Goal: Task Accomplishment & Management: Manage account settings

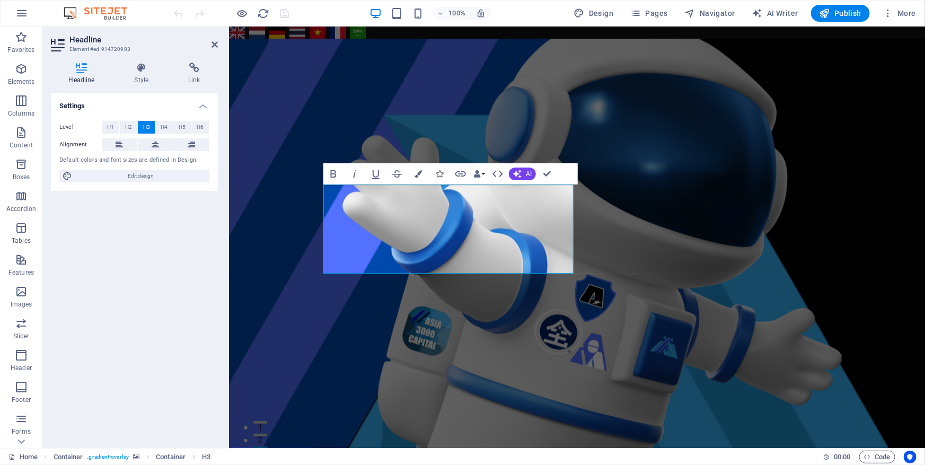
click at [268, 302] on figure at bounding box center [577, 330] width 696 height 584
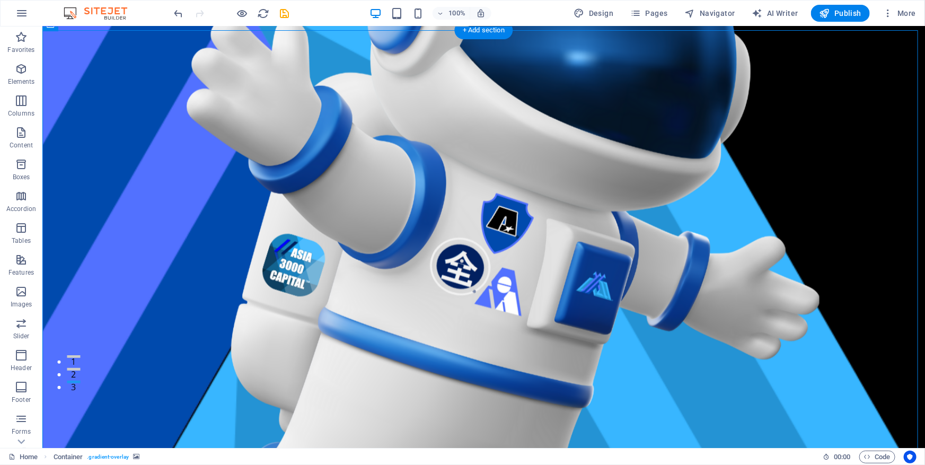
scroll to position [144, 0]
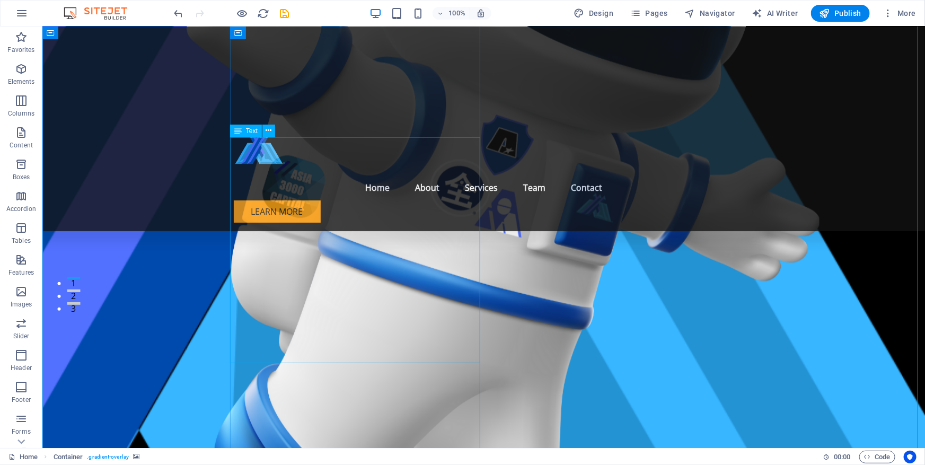
drag, startPoint x: 284, startPoint y: 218, endPoint x: 98, endPoint y: 218, distance: 186.1
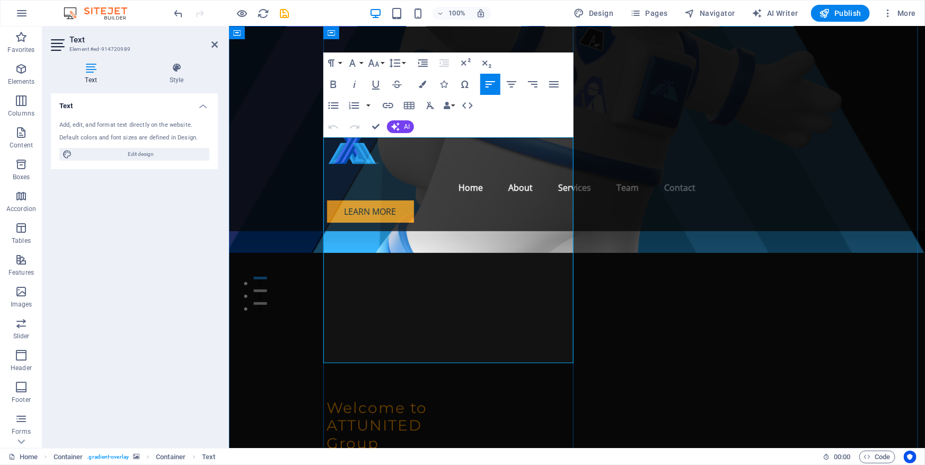
drag, startPoint x: 376, startPoint y: 221, endPoint x: 416, endPoint y: 220, distance: 40.3
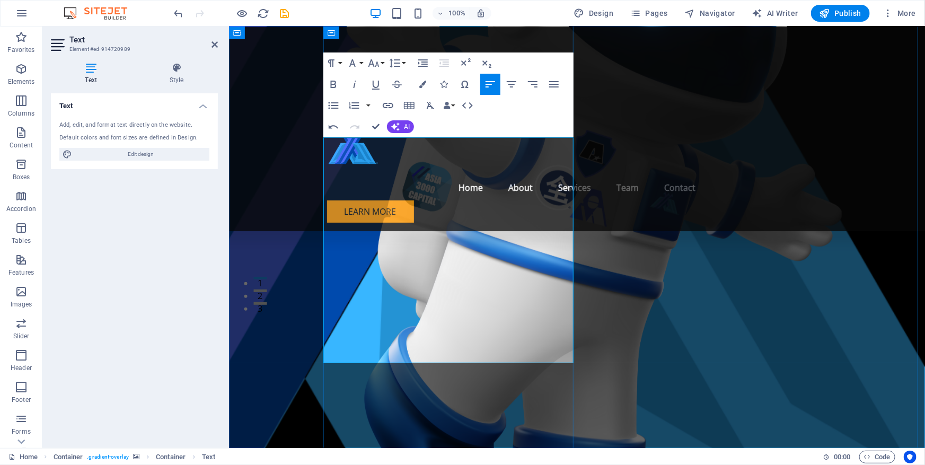
drag, startPoint x: 401, startPoint y: 259, endPoint x: 422, endPoint y: 259, distance: 21.2
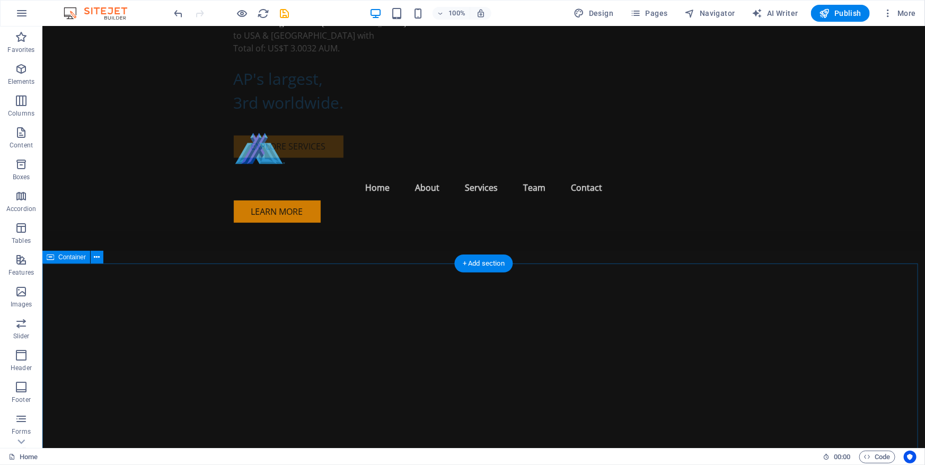
scroll to position [771, 0]
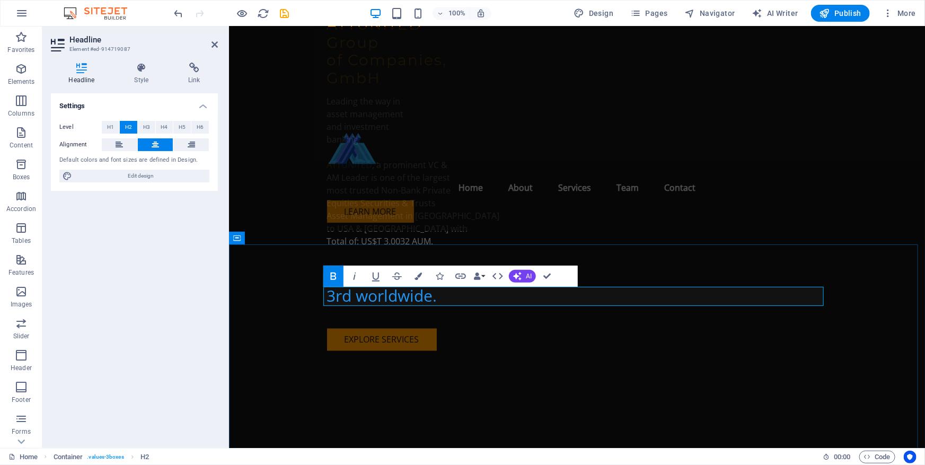
drag, startPoint x: 497, startPoint y: 294, endPoint x: 679, endPoint y: 295, distance: 181.9
click at [419, 276] on icon "button" at bounding box center [418, 276] width 7 height 7
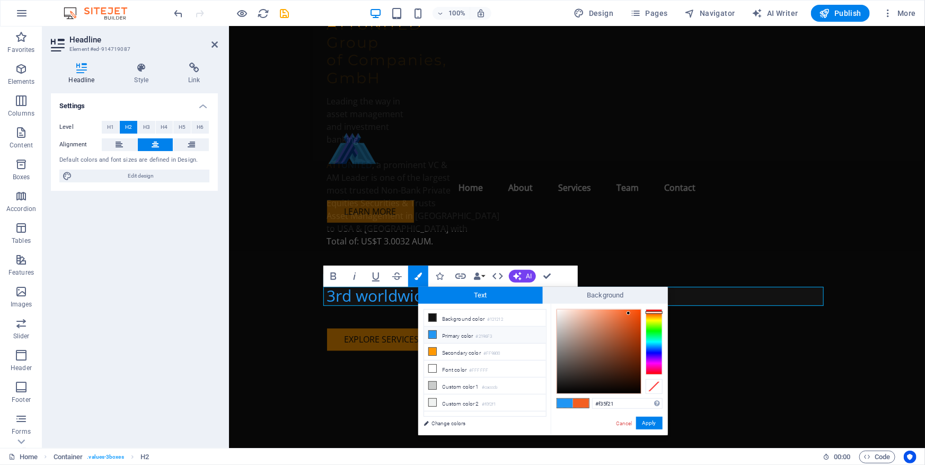
click at [433, 336] on icon at bounding box center [432, 334] width 7 height 7
type input "#2196f3"
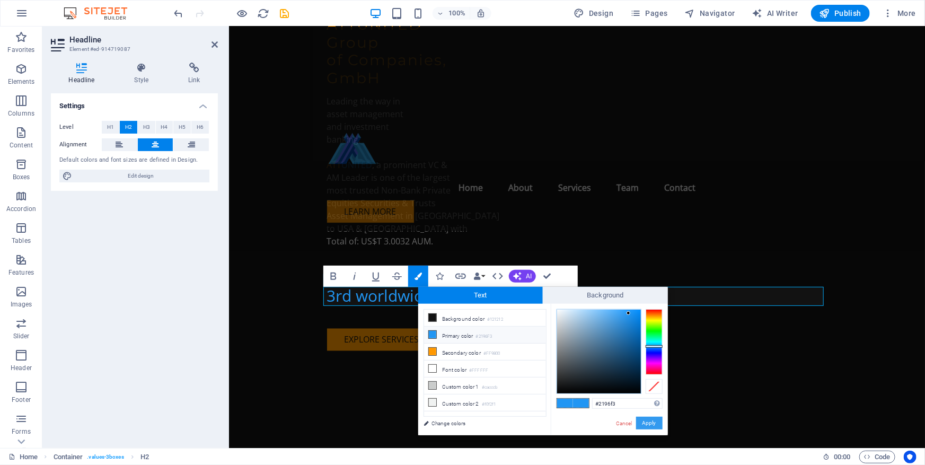
drag, startPoint x: 413, startPoint y: 395, endPoint x: 642, endPoint y: 422, distance: 230.6
click at [642, 422] on button "Apply" at bounding box center [649, 423] width 27 height 13
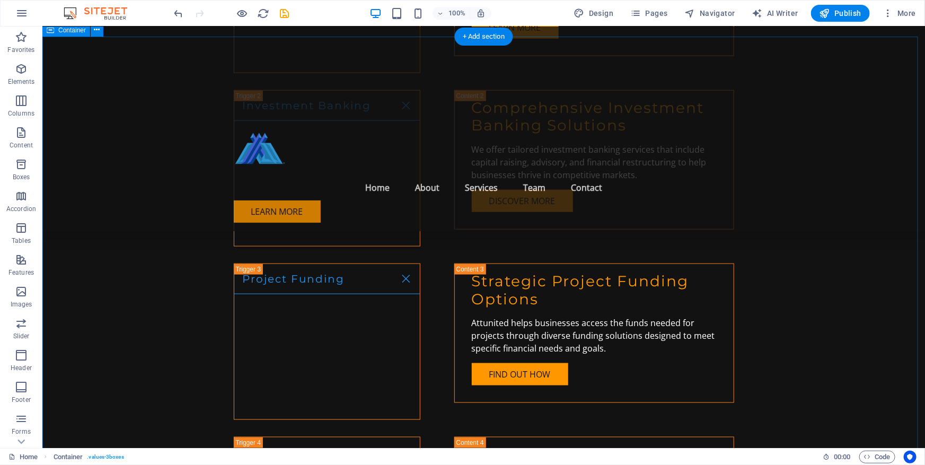
scroll to position [2506, 0]
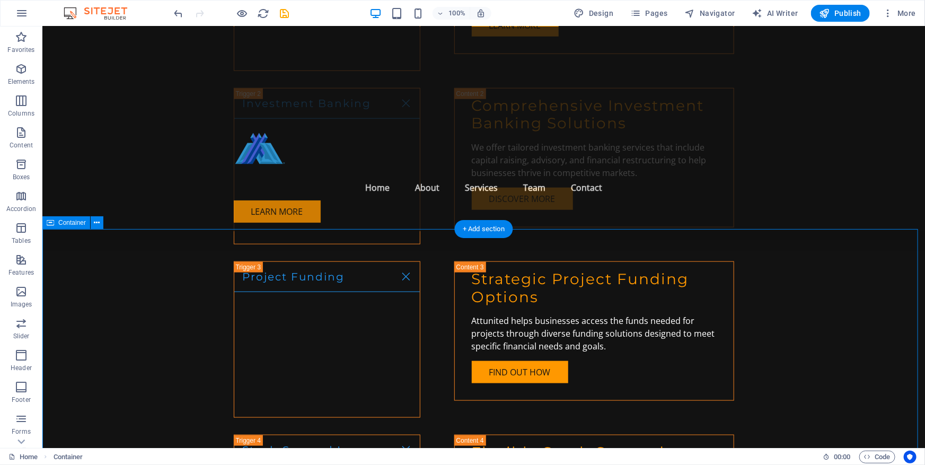
scroll to position [2651, 0]
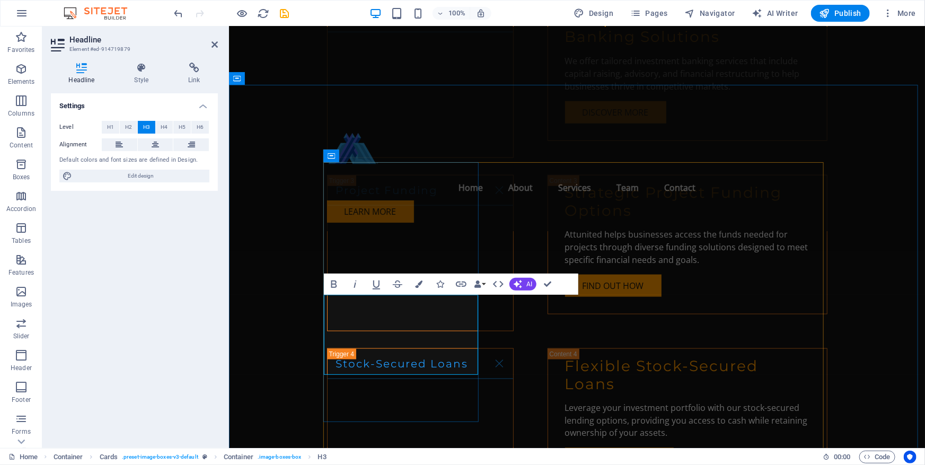
drag, startPoint x: 355, startPoint y: 349, endPoint x: 451, endPoint y: 366, distance: 97.5
click at [419, 286] on icon "button" at bounding box center [418, 283] width 7 height 7
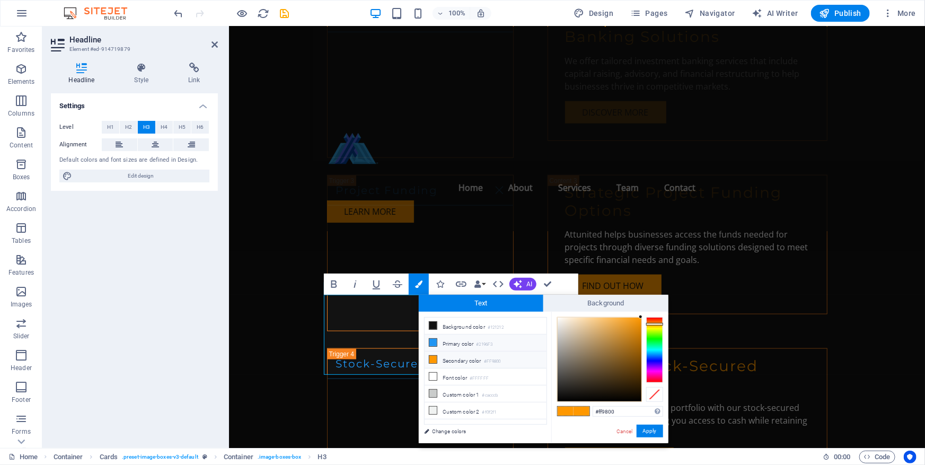
click at [431, 344] on icon at bounding box center [432, 342] width 7 height 7
type input "#2196f3"
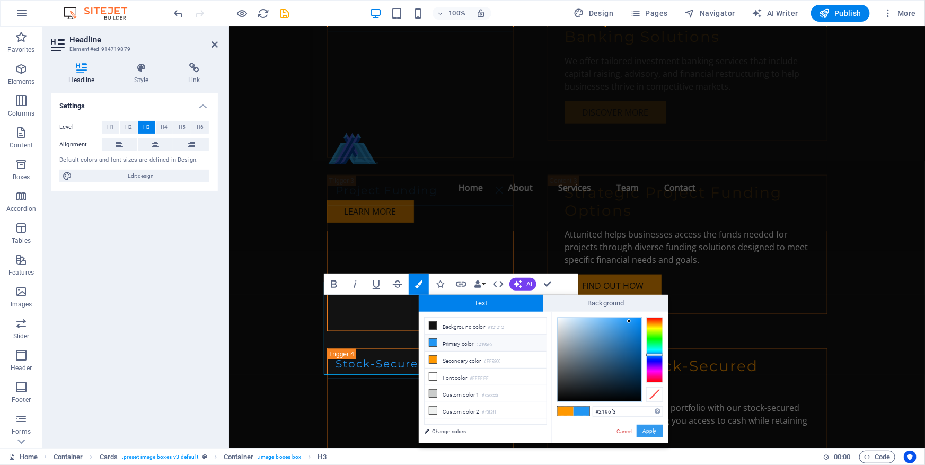
click at [647, 431] on button "Apply" at bounding box center [650, 431] width 27 height 13
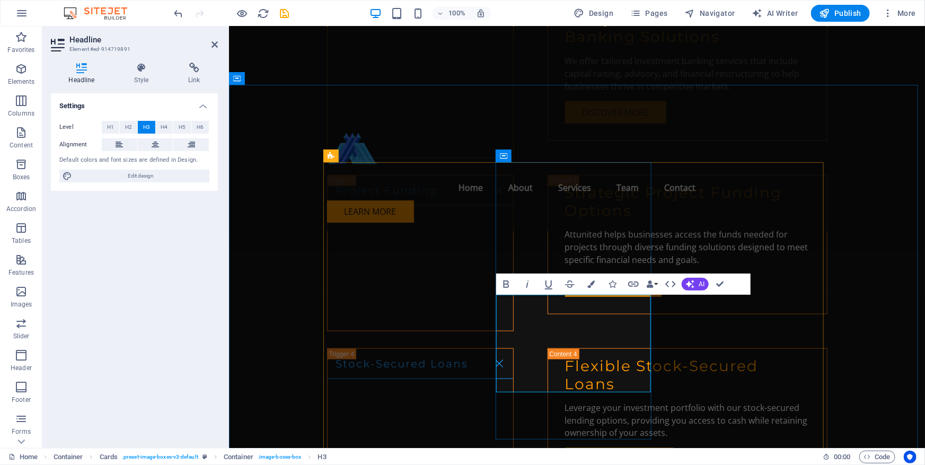
drag, startPoint x: 534, startPoint y: 365, endPoint x: 631, endPoint y: 383, distance: 98.6
click at [590, 285] on icon "button" at bounding box center [590, 283] width 7 height 7
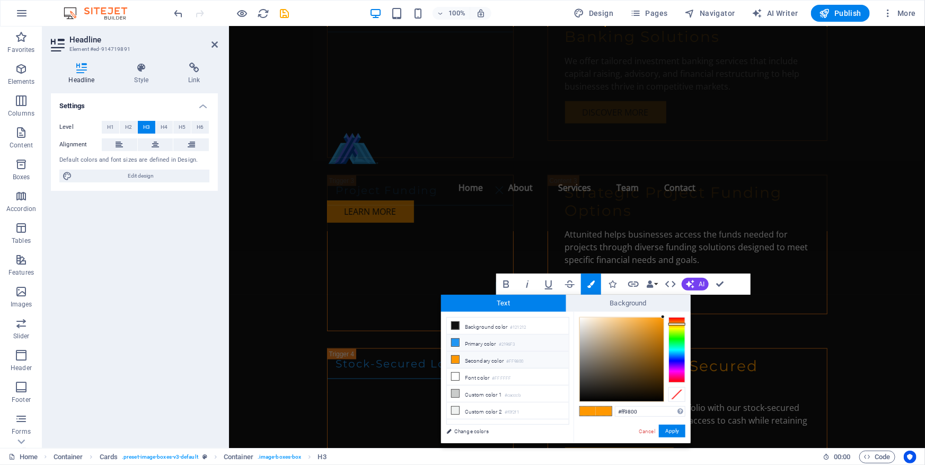
click at [455, 341] on icon at bounding box center [455, 342] width 7 height 7
type input "#2196f3"
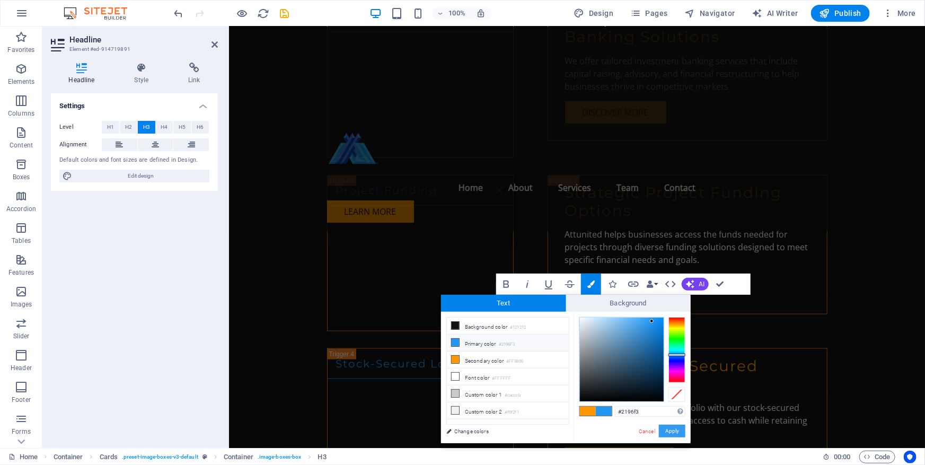
click at [668, 430] on button "Apply" at bounding box center [672, 431] width 27 height 13
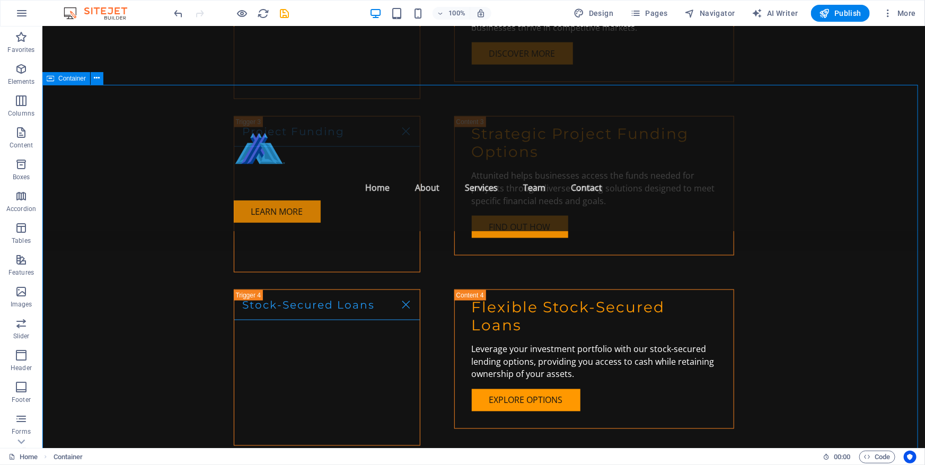
scroll to position [2747, 0]
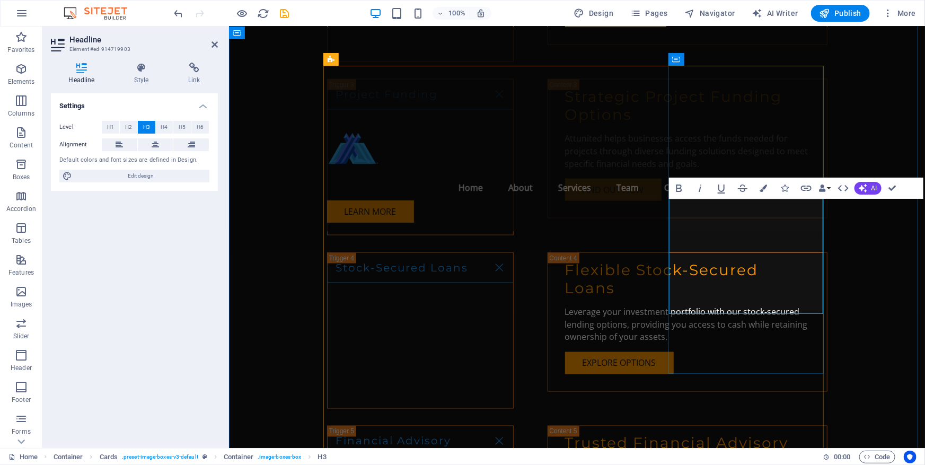
drag, startPoint x: 721, startPoint y: 269, endPoint x: 799, endPoint y: 303, distance: 85.7
click at [761, 189] on icon "button" at bounding box center [763, 188] width 7 height 7
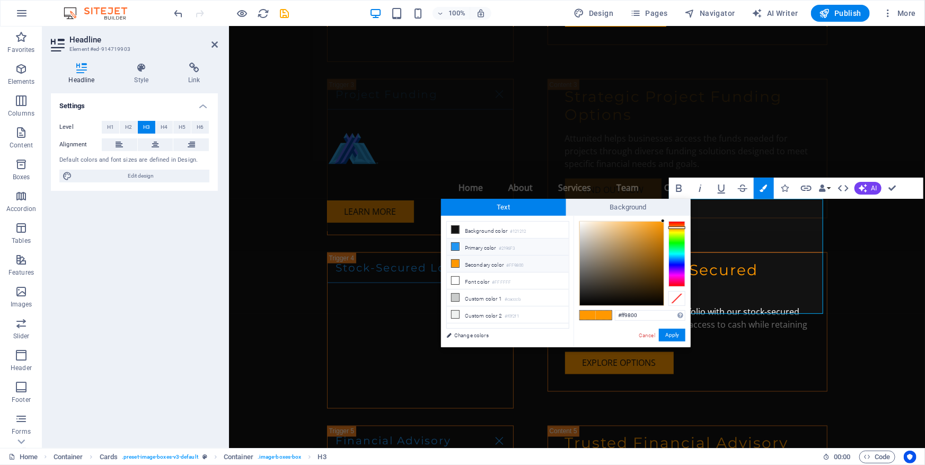
click at [458, 247] on icon at bounding box center [455, 246] width 7 height 7
type input "#2196f3"
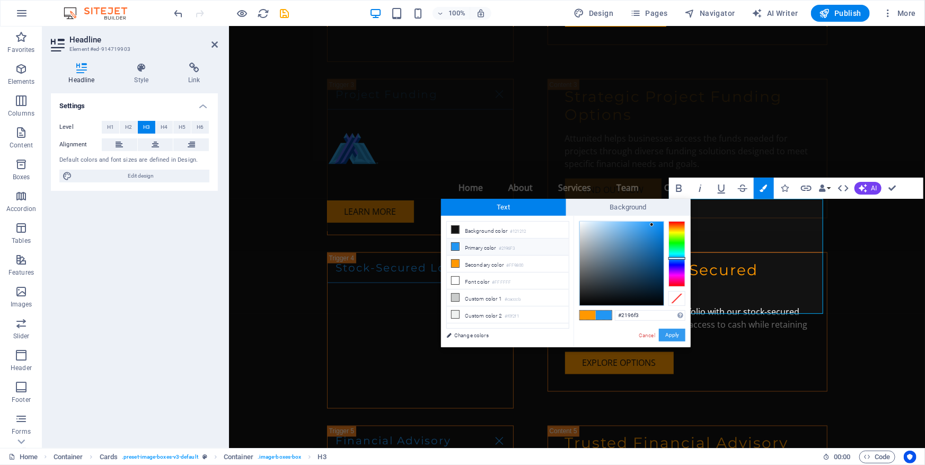
click at [664, 335] on button "Apply" at bounding box center [672, 335] width 27 height 13
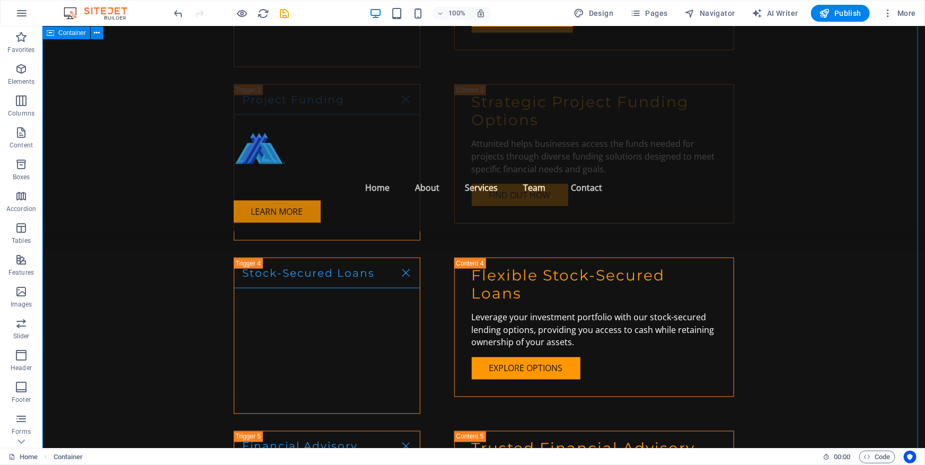
scroll to position [2699, 0]
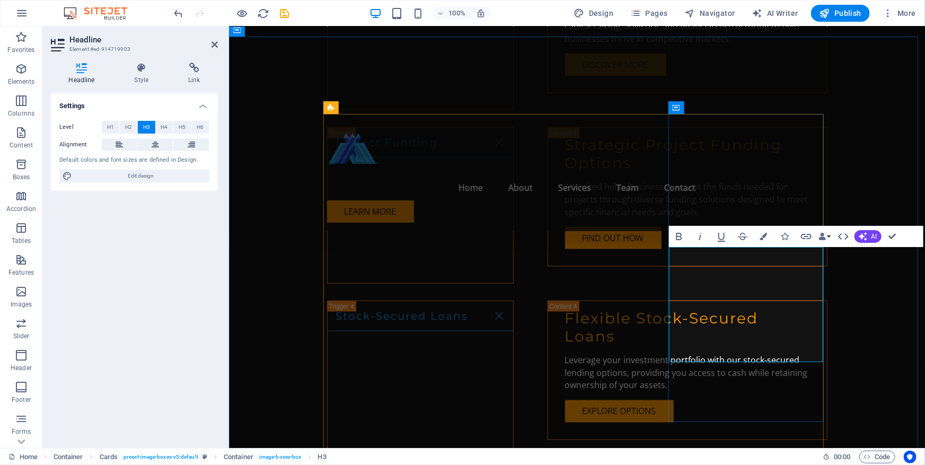
drag, startPoint x: 712, startPoint y: 283, endPoint x: 758, endPoint y: 302, distance: 50.2
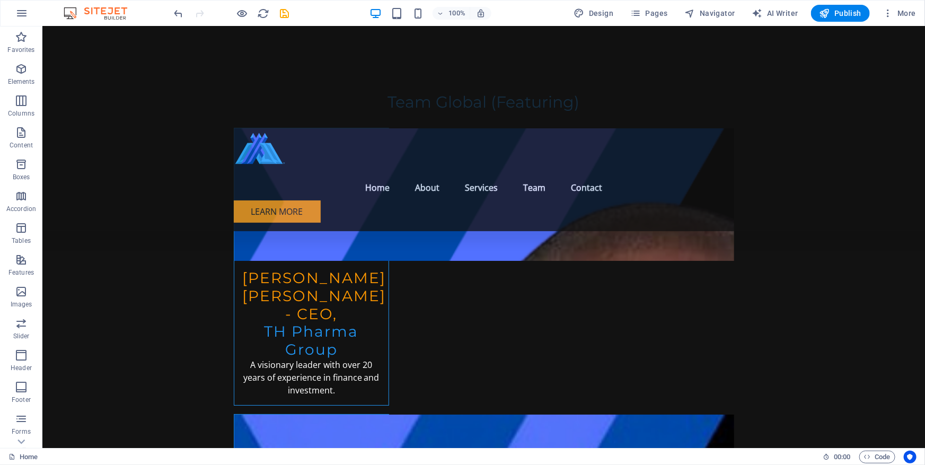
scroll to position [3686, 0]
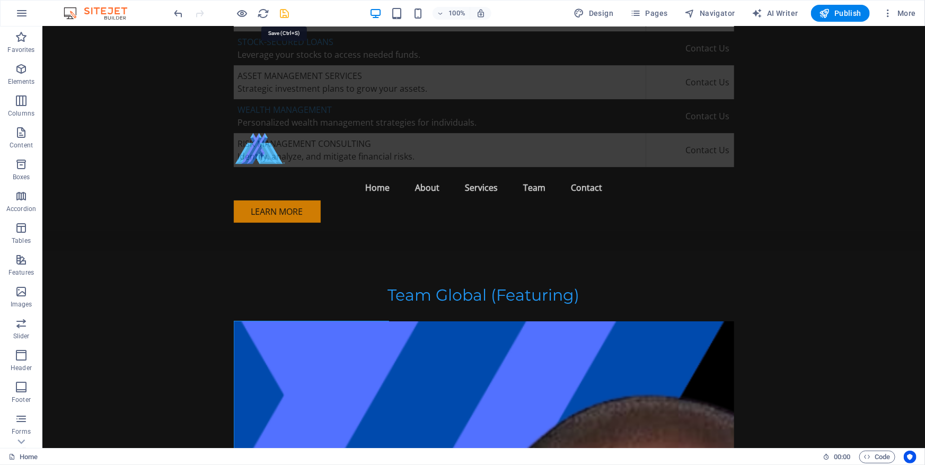
click at [286, 10] on icon "save" at bounding box center [285, 13] width 12 height 12
checkbox input "false"
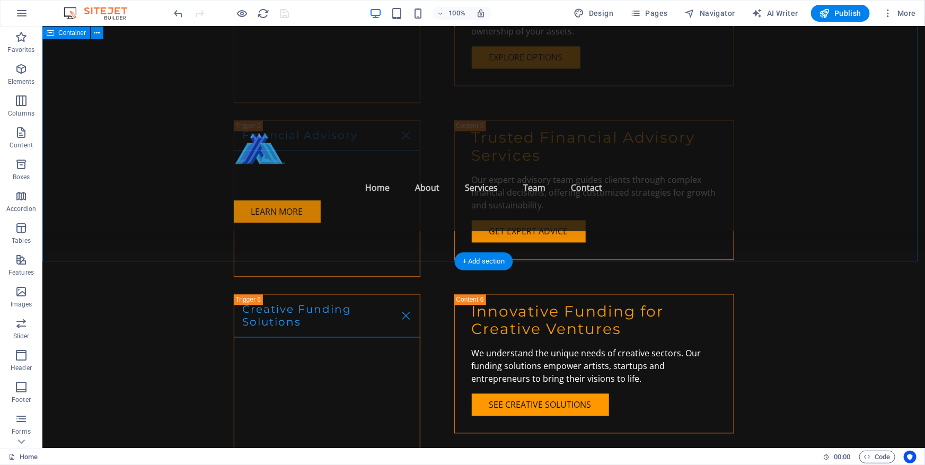
scroll to position [3011, 0]
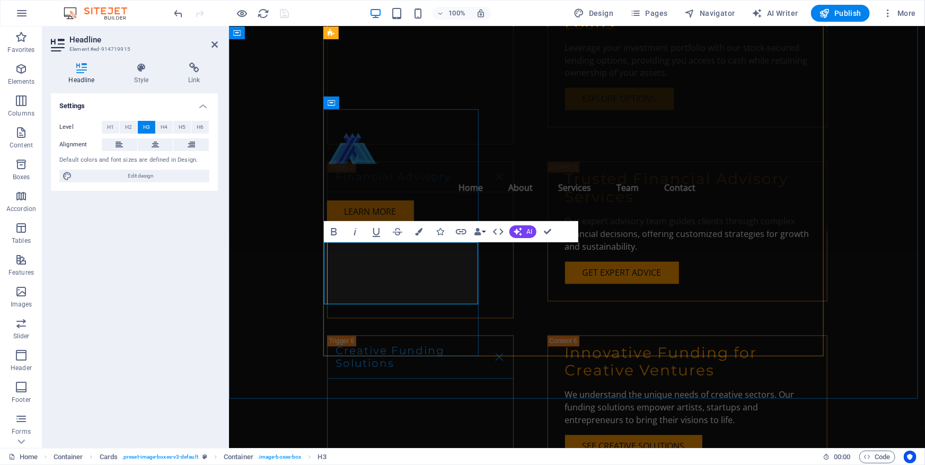
drag, startPoint x: 344, startPoint y: 311, endPoint x: 460, endPoint y: 332, distance: 117.9
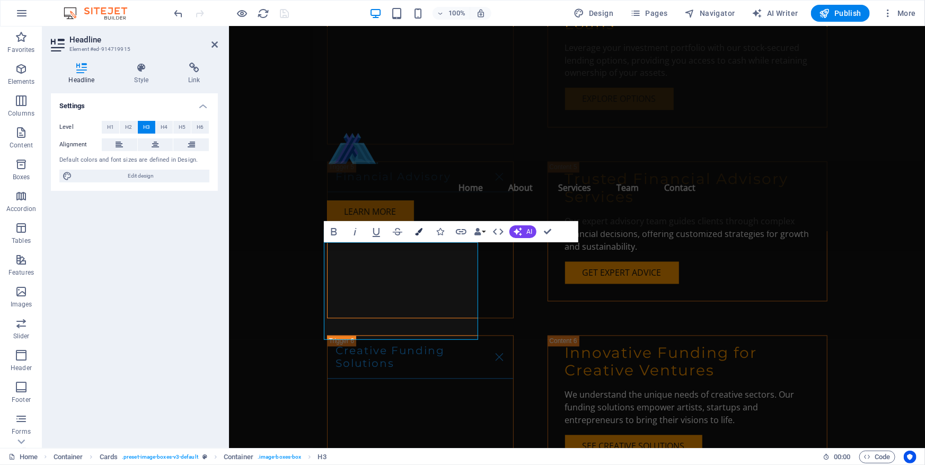
click at [417, 232] on icon "button" at bounding box center [418, 231] width 7 height 7
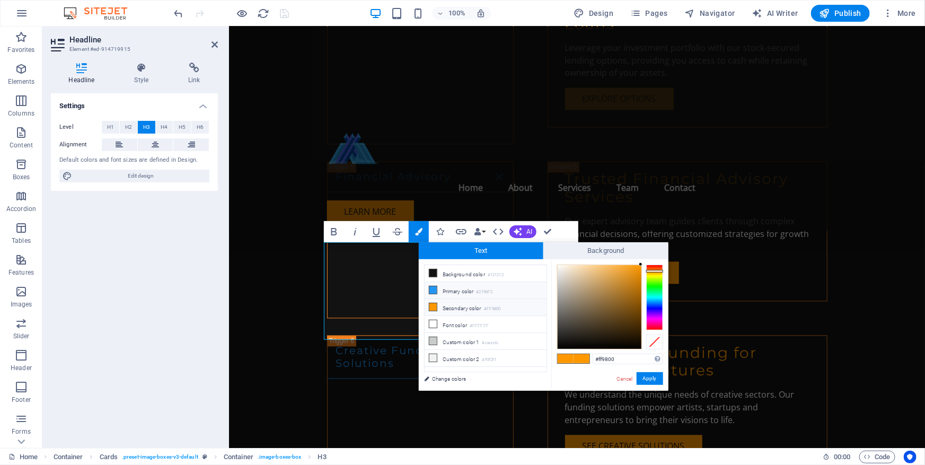
click at [429, 287] on icon at bounding box center [432, 289] width 7 height 7
type input "#2196f3"
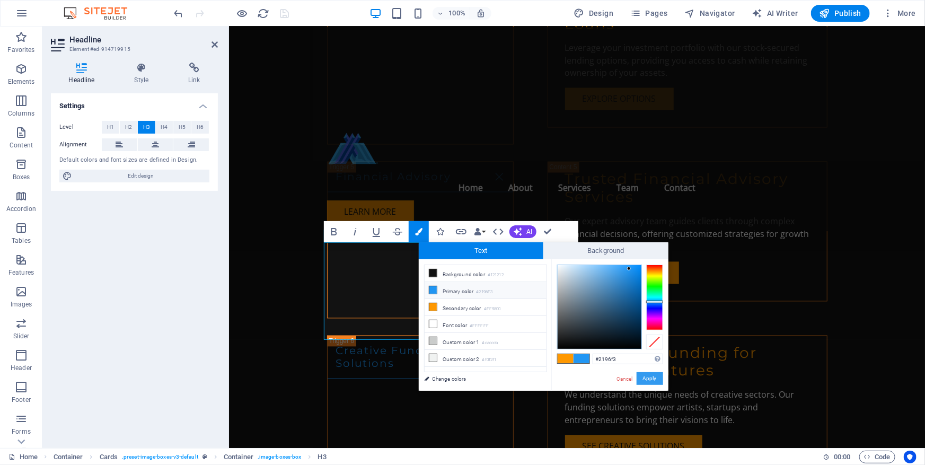
click at [647, 379] on button "Apply" at bounding box center [650, 378] width 27 height 13
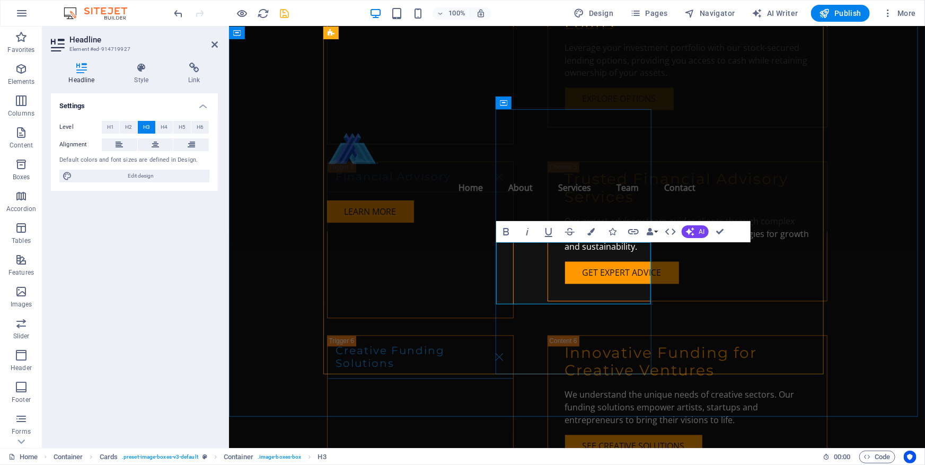
drag, startPoint x: 581, startPoint y: 296, endPoint x: 613, endPoint y: 311, distance: 36.3
click at [590, 233] on icon "button" at bounding box center [590, 231] width 7 height 7
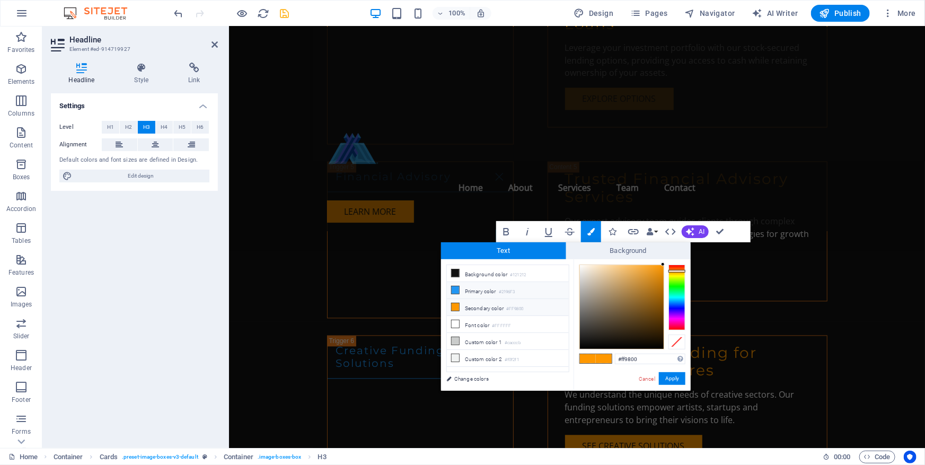
click at [454, 292] on icon at bounding box center [455, 289] width 7 height 7
type input "#2196f3"
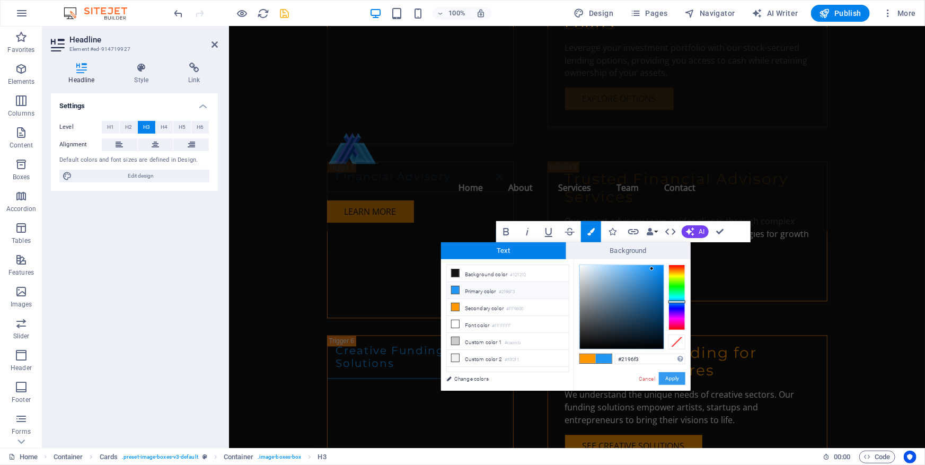
click at [674, 378] on button "Apply" at bounding box center [672, 378] width 27 height 13
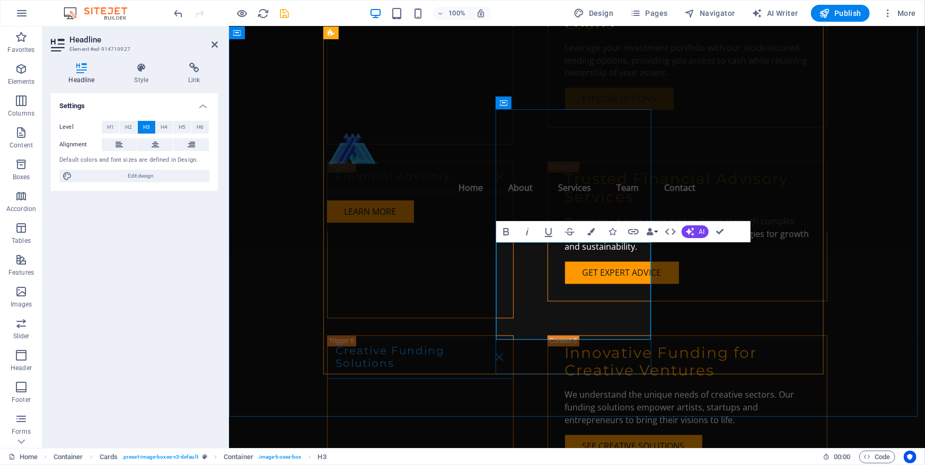
drag, startPoint x: 536, startPoint y: 312, endPoint x: 629, endPoint y: 331, distance: 95.3
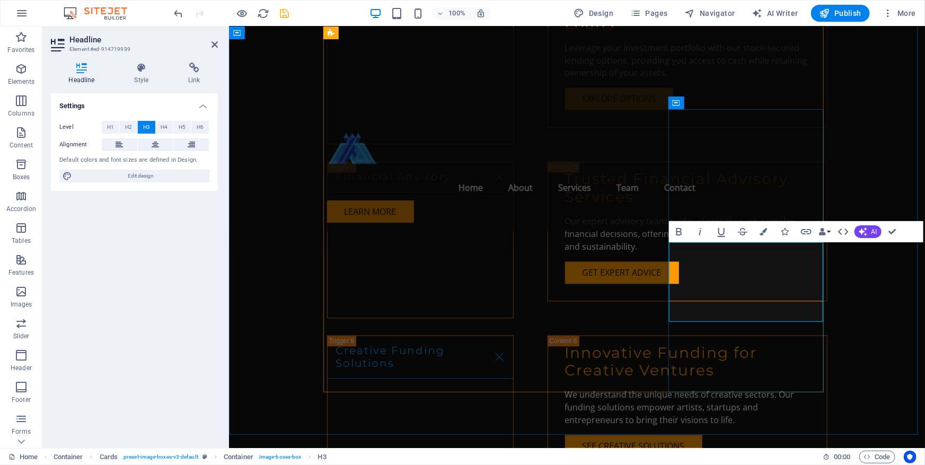
drag, startPoint x: 752, startPoint y: 336, endPoint x: 797, endPoint y: 351, distance: 47.6
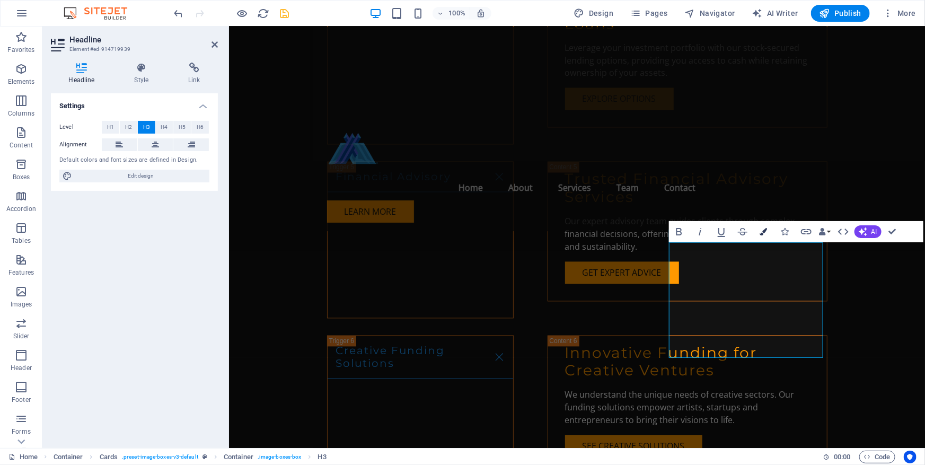
click at [760, 232] on icon "button" at bounding box center [763, 231] width 7 height 7
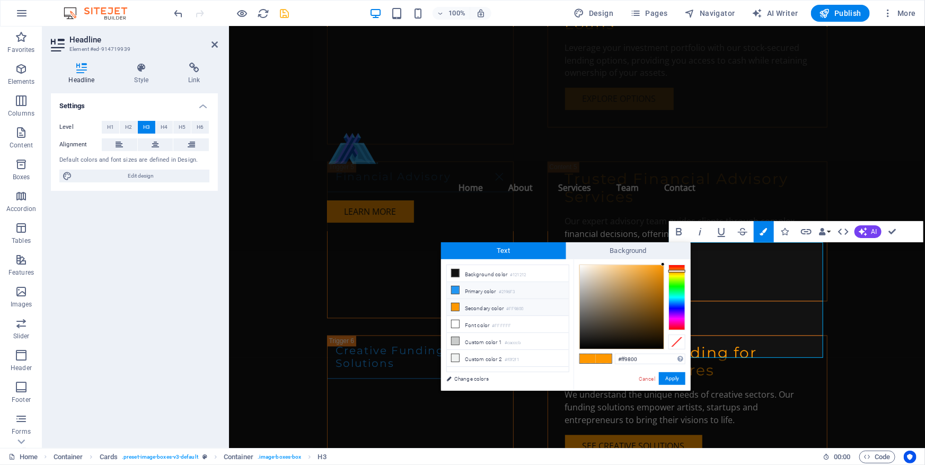
click at [455, 287] on icon at bounding box center [455, 289] width 7 height 7
type input "#2196f3"
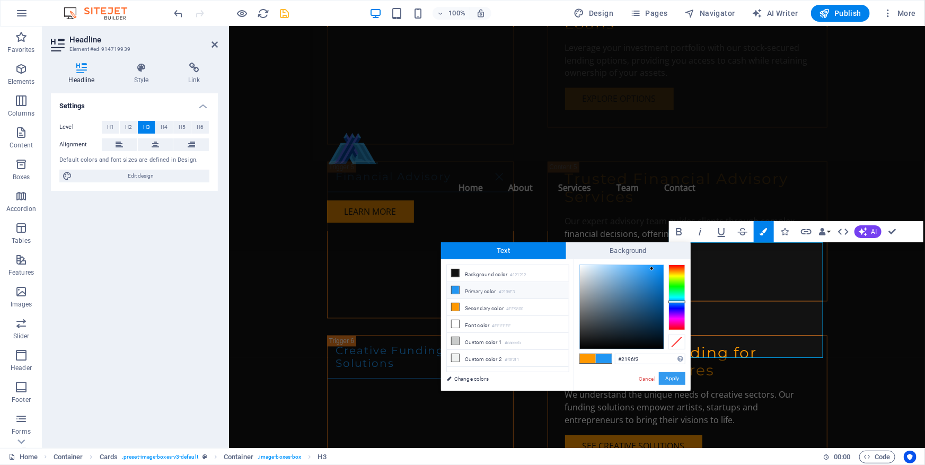
click at [670, 376] on button "Apply" at bounding box center [672, 378] width 27 height 13
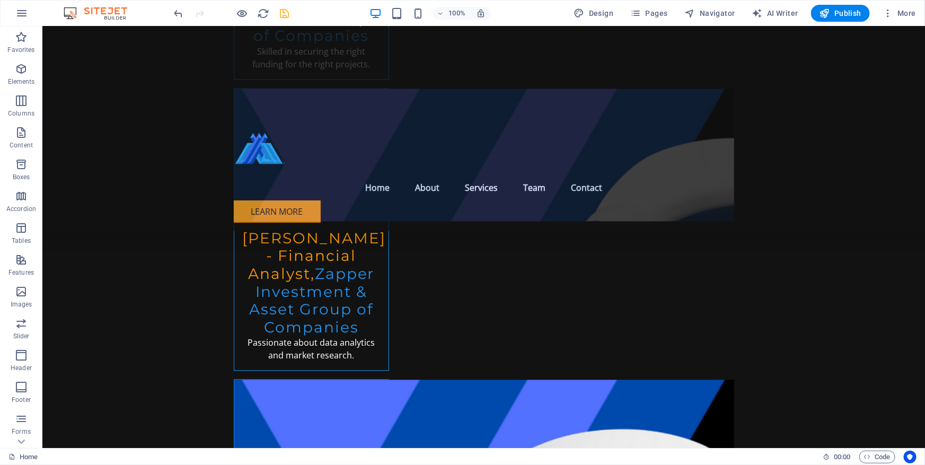
scroll to position [5180, 0]
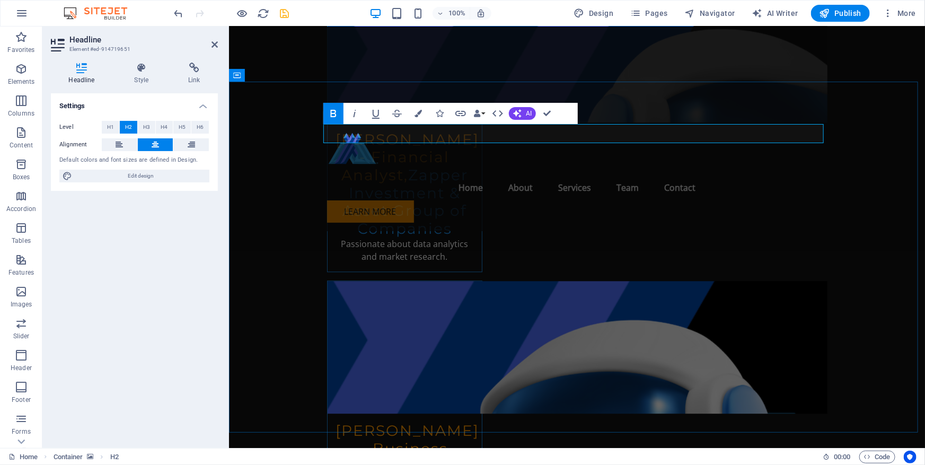
drag, startPoint x: 490, startPoint y: 133, endPoint x: 662, endPoint y: 145, distance: 171.7
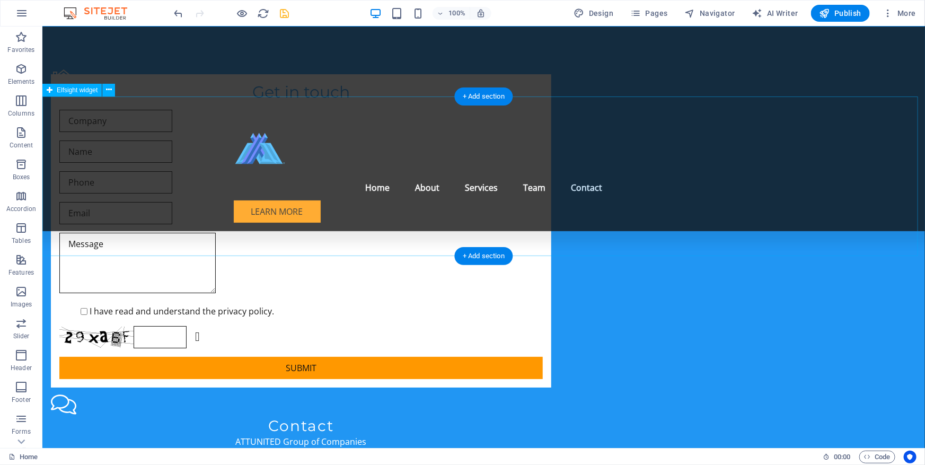
scroll to position [6005, 0]
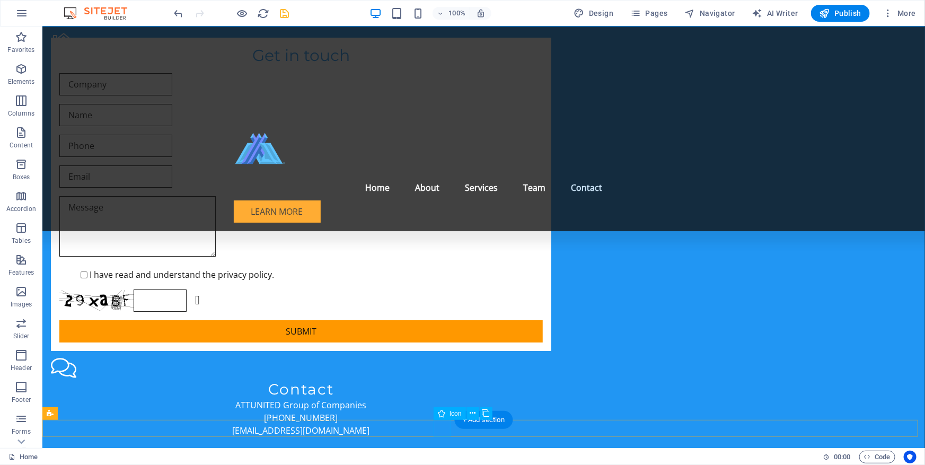
select select "xMidYMid"
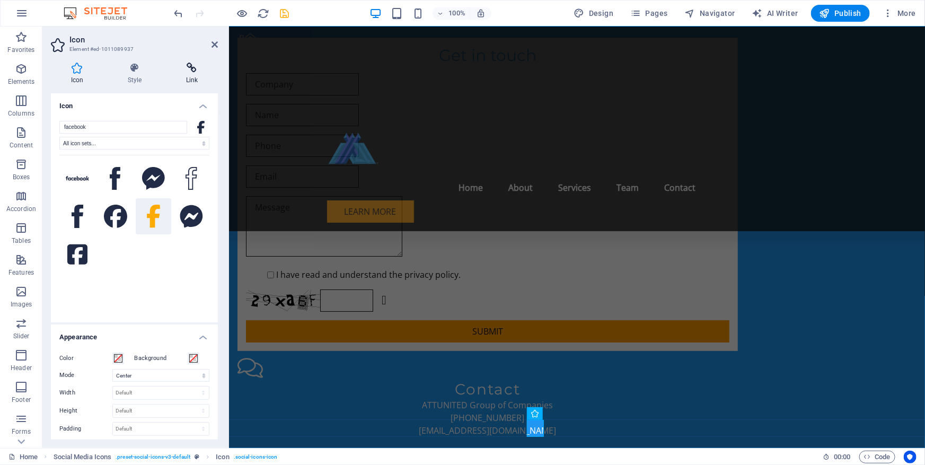
click at [193, 68] on icon at bounding box center [192, 68] width 52 height 11
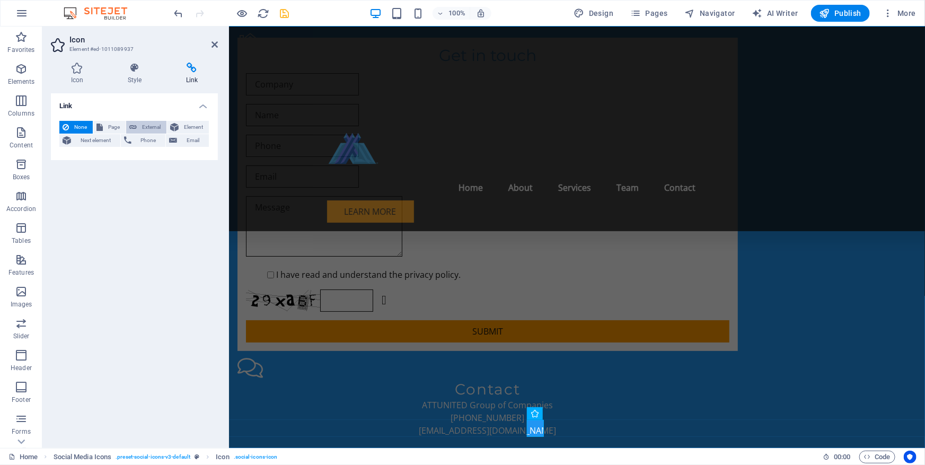
click at [148, 125] on span "External" at bounding box center [151, 127] width 23 height 13
select select "blank"
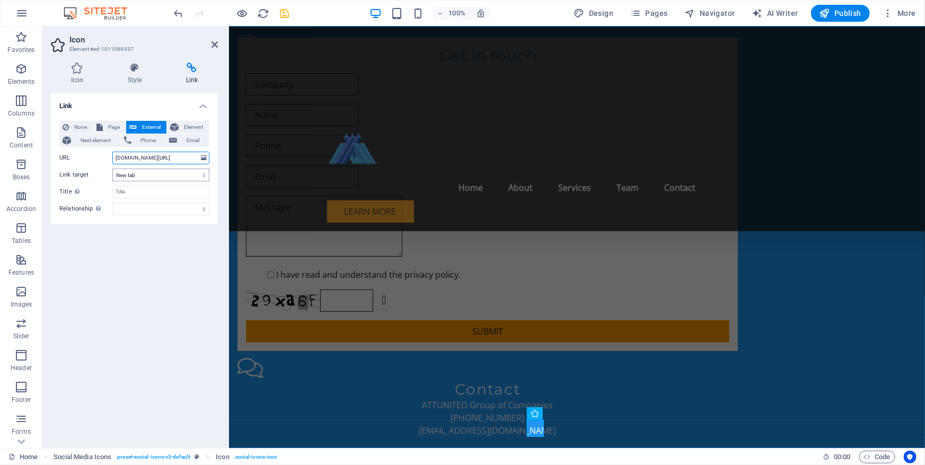
scroll to position [0, 6]
type input "www.facebook.com/asia3000capital"
click at [291, 14] on div "100% Design Pages Navigator AI Writer Publish More" at bounding box center [546, 13] width 748 height 17
click at [288, 15] on icon "save" at bounding box center [285, 13] width 12 height 12
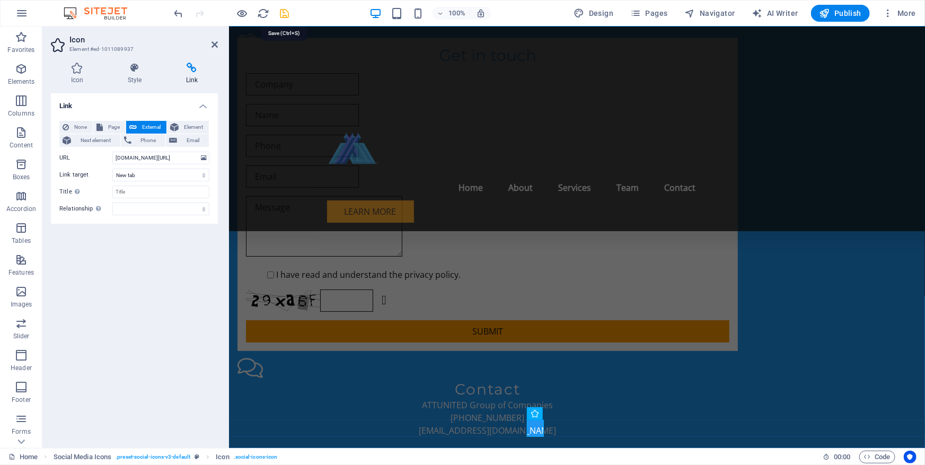
checkbox input "false"
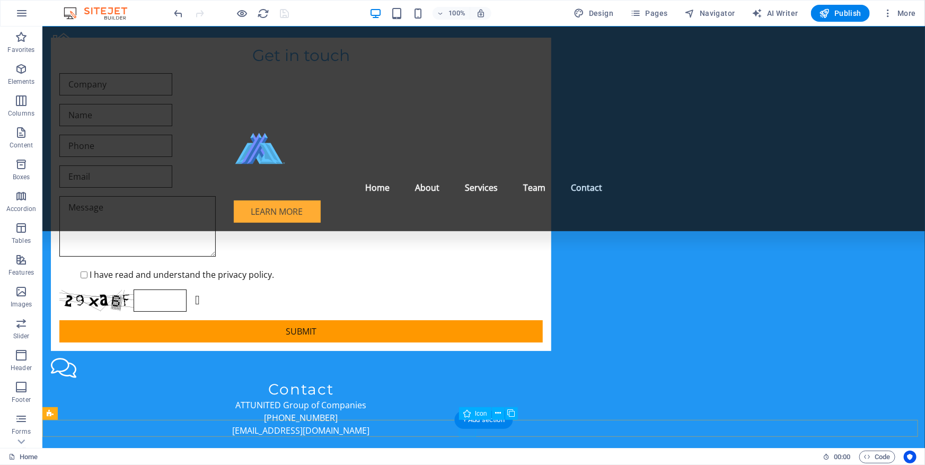
select select "xMidYMid"
select select "px"
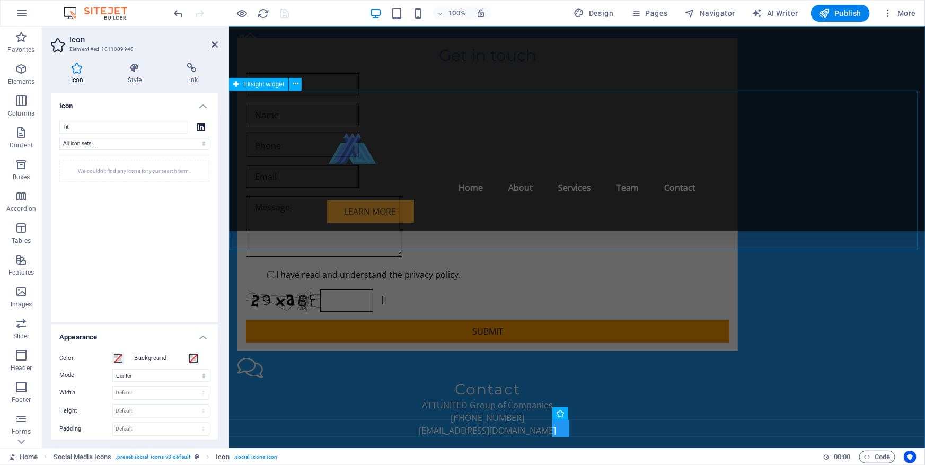
type input "h"
click at [196, 71] on icon at bounding box center [192, 68] width 52 height 11
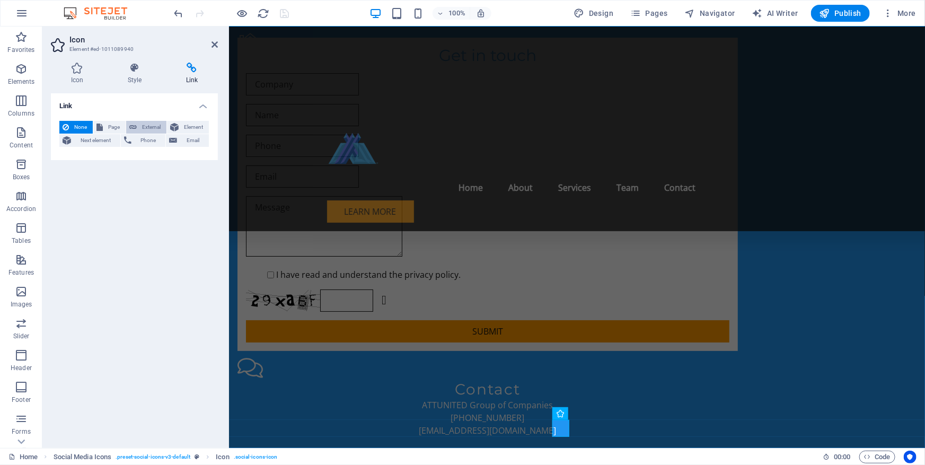
click at [152, 125] on span "External" at bounding box center [151, 127] width 23 height 13
select select "blank"
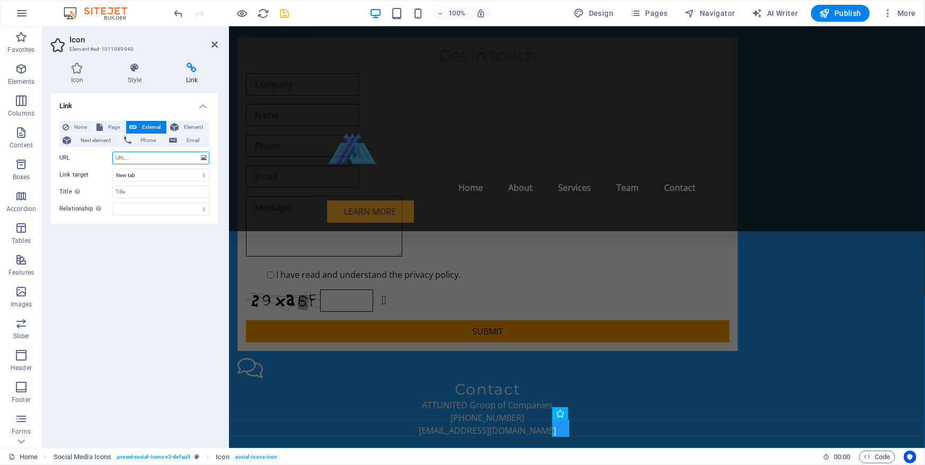
paste input "https://www.linkedin.com/company/asia3000capital"
type input "https://www.linkedin.com/company/asia3000capital"
click at [285, 16] on icon "save" at bounding box center [285, 13] width 12 height 12
checkbox input "false"
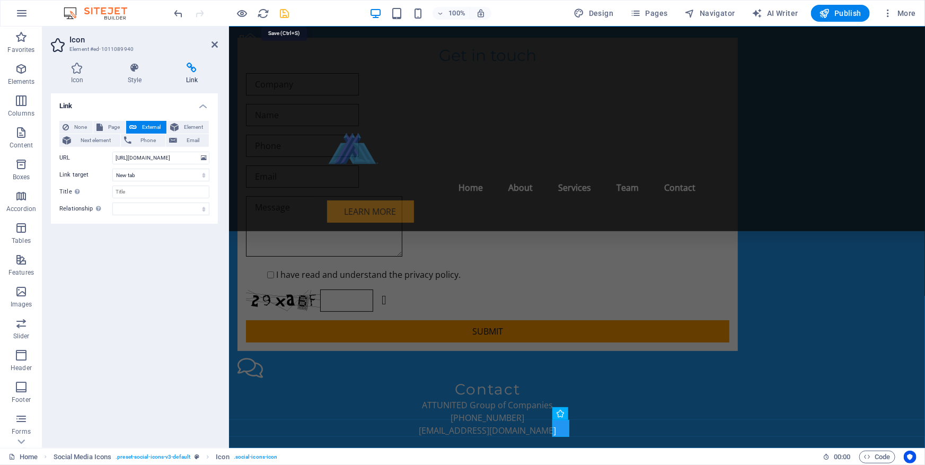
checkbox input "false"
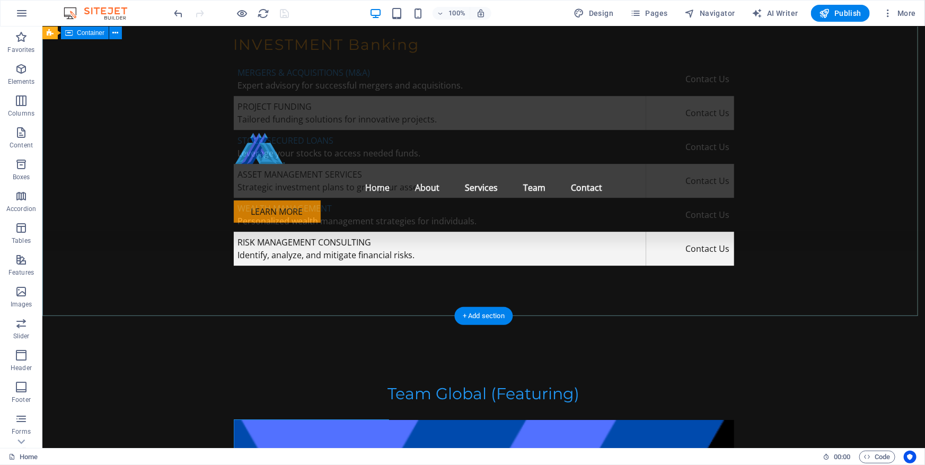
scroll to position [3643, 0]
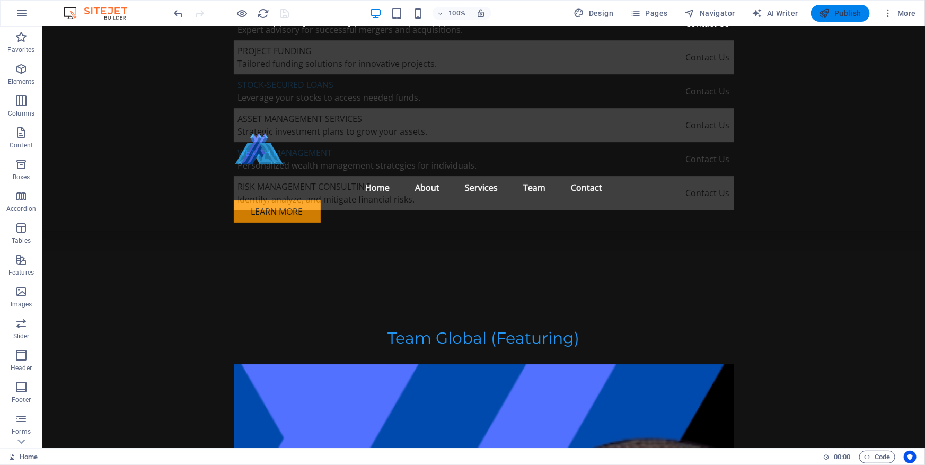
click at [835, 11] on span "Publish" at bounding box center [841, 13] width 42 height 11
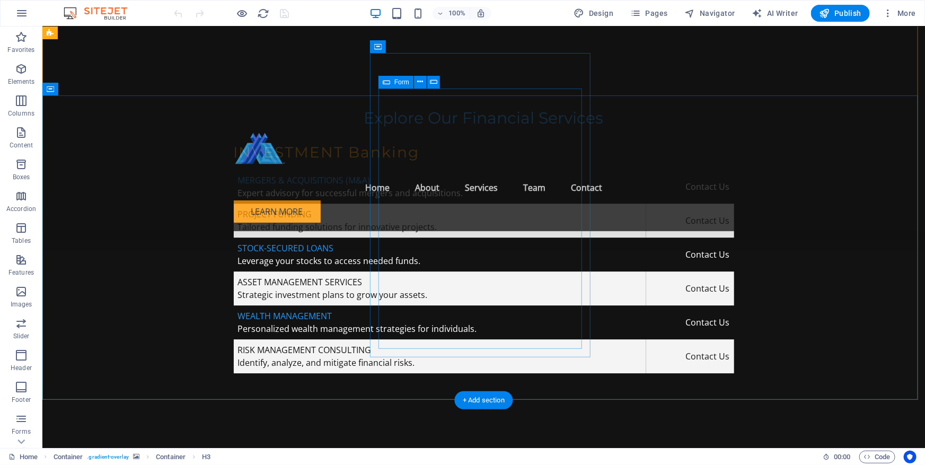
scroll to position [3374, 0]
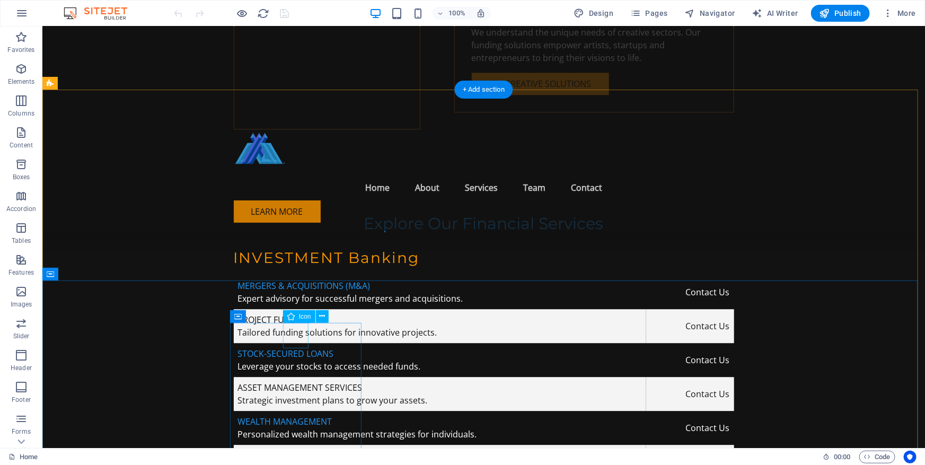
drag, startPoint x: 292, startPoint y: 334, endPoint x: 105, endPoint y: 331, distance: 187.2
select select "xMidYMid"
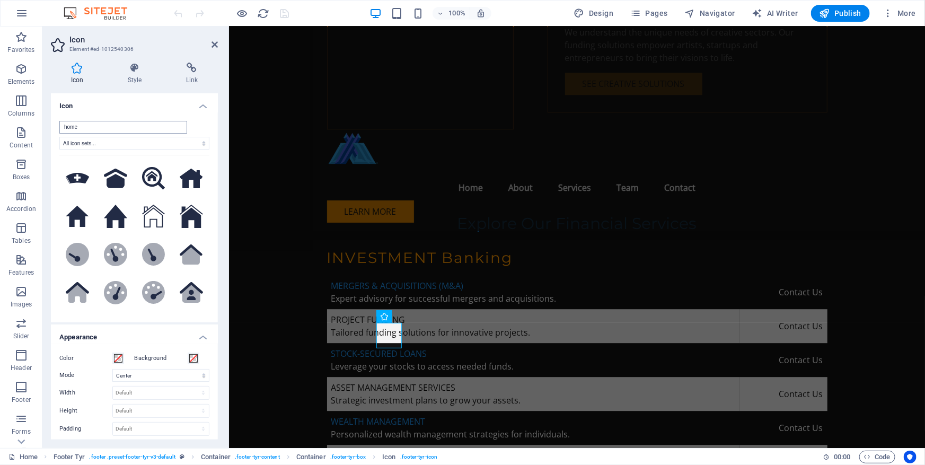
click at [127, 126] on input "home" at bounding box center [123, 127] width 128 height 13
drag, startPoint x: 127, startPoint y: 126, endPoint x: 31, endPoint y: 126, distance: 95.4
click at [31, 126] on section "Favorites Elements Columns Content Boxes Accordion Tables Features Images Slide…" at bounding box center [462, 238] width 925 height 422
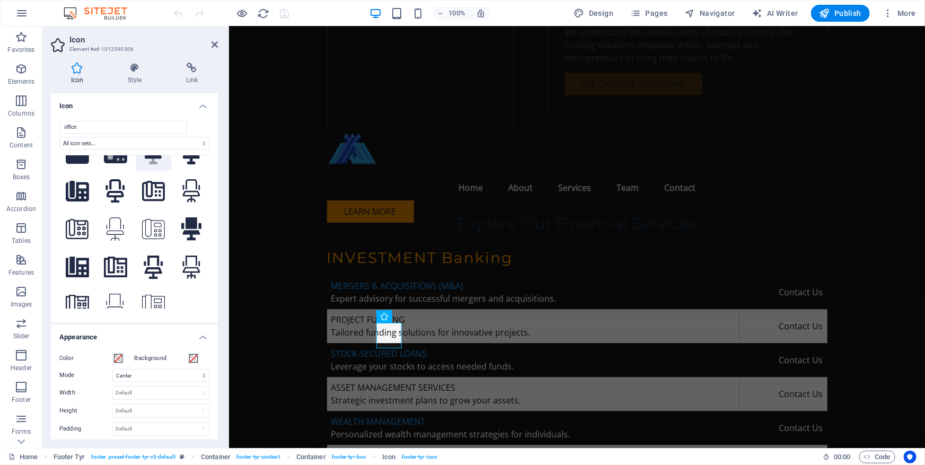
scroll to position [35, 0]
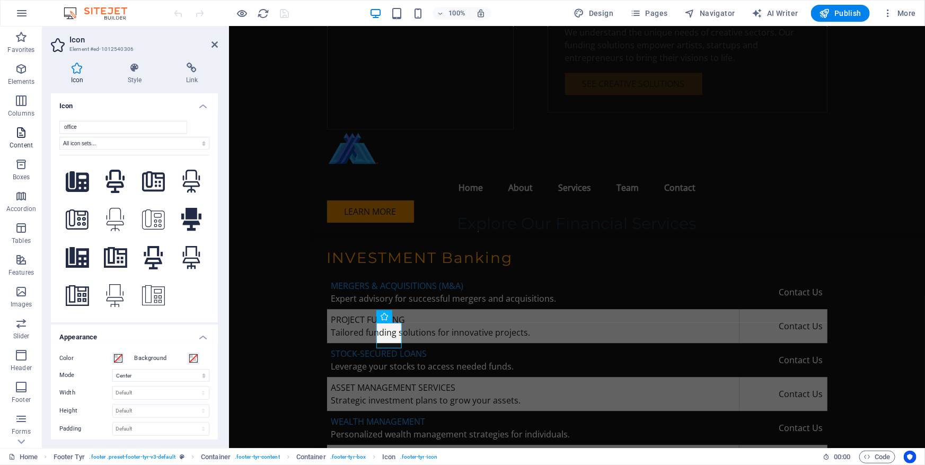
drag, startPoint x: 95, startPoint y: 125, endPoint x: 10, endPoint y: 125, distance: 85.9
click at [10, 125] on section "Favorites Elements Columns Content Boxes Accordion Tables Features Images Slide…" at bounding box center [462, 238] width 925 height 422
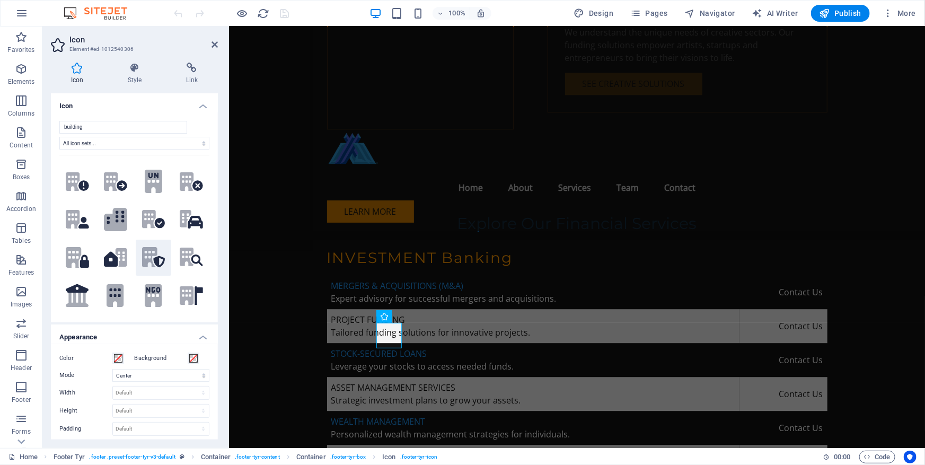
type input "building"
click at [152, 260] on icon ".fa-secondary{opacity:.4}" at bounding box center [153, 257] width 23 height 21
drag, startPoint x: 302, startPoint y: 333, endPoint x: 487, endPoint y: 333, distance: 185.6
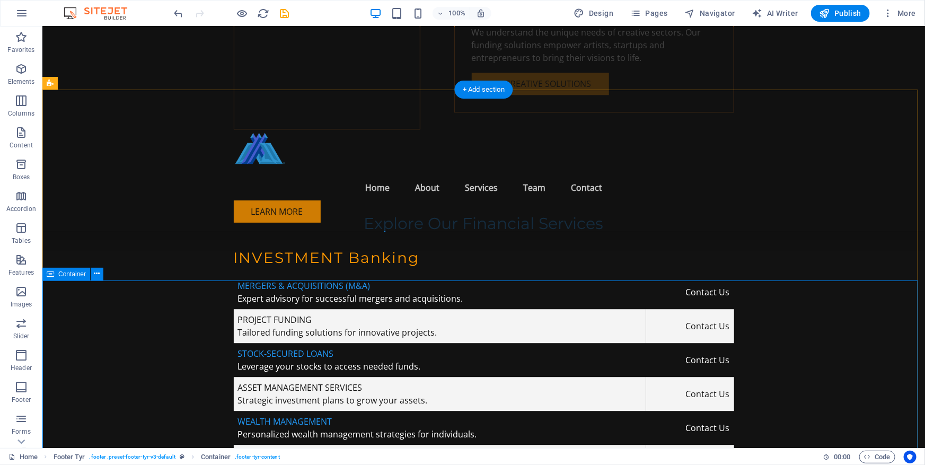
scroll to position [3470, 0]
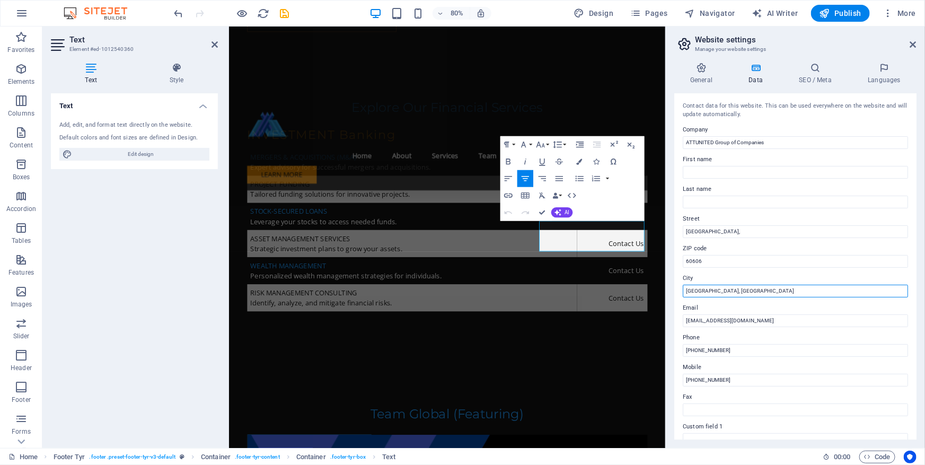
drag, startPoint x: 502, startPoint y: 263, endPoint x: 736, endPoint y: 290, distance: 235.3
click at [736, 290] on input "[GEOGRAPHIC_DATA], [GEOGRAPHIC_DATA]" at bounding box center [795, 291] width 225 height 13
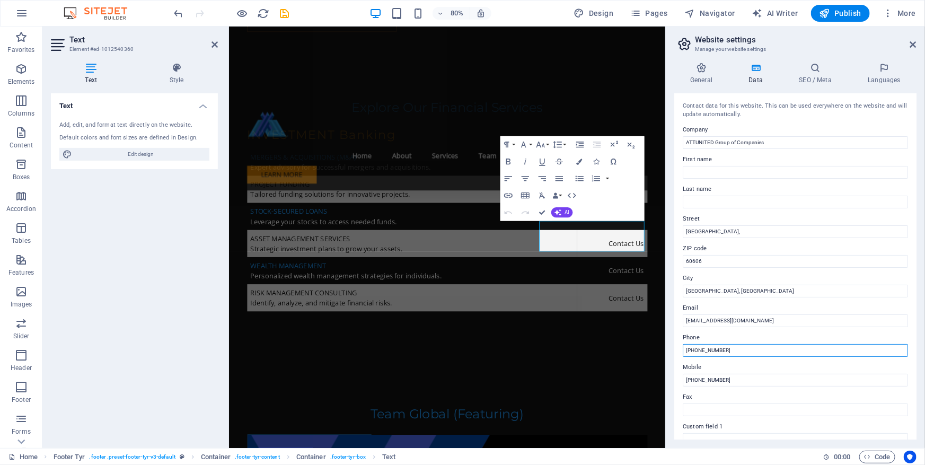
click at [691, 353] on input "[PHONE_NUMBER]" at bounding box center [795, 350] width 225 height 13
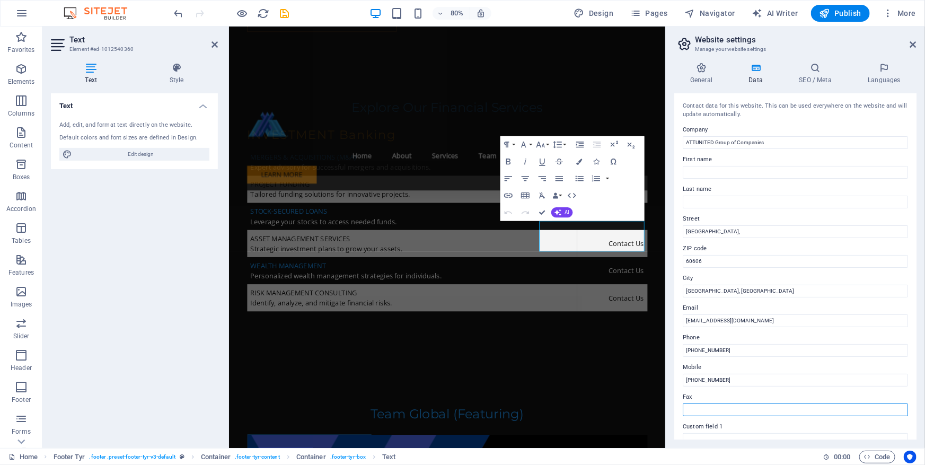
click at [732, 411] on input "Fax" at bounding box center [795, 410] width 225 height 13
paste input "[PHONE_NUMBER]"
type input "[PHONE_NUMBER]"
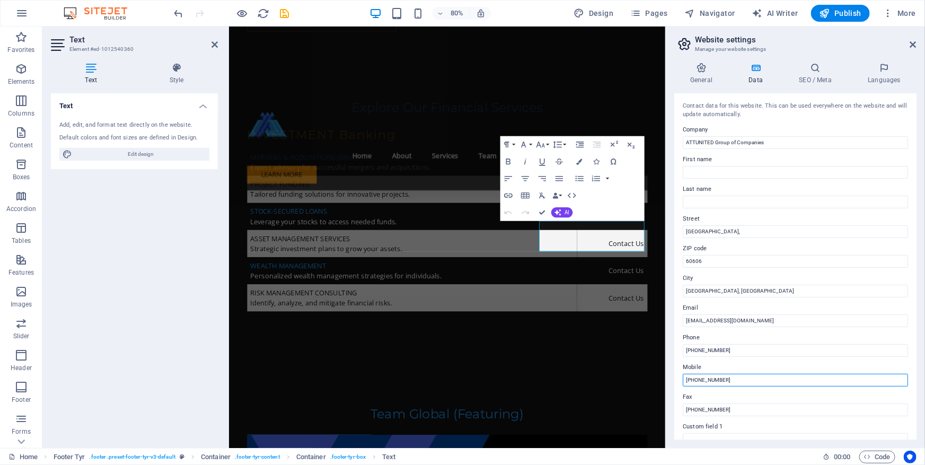
click at [691, 380] on input "[PHONE_NUMBER]" at bounding box center [795, 380] width 225 height 13
type input "[PHONE_NUMBER]"
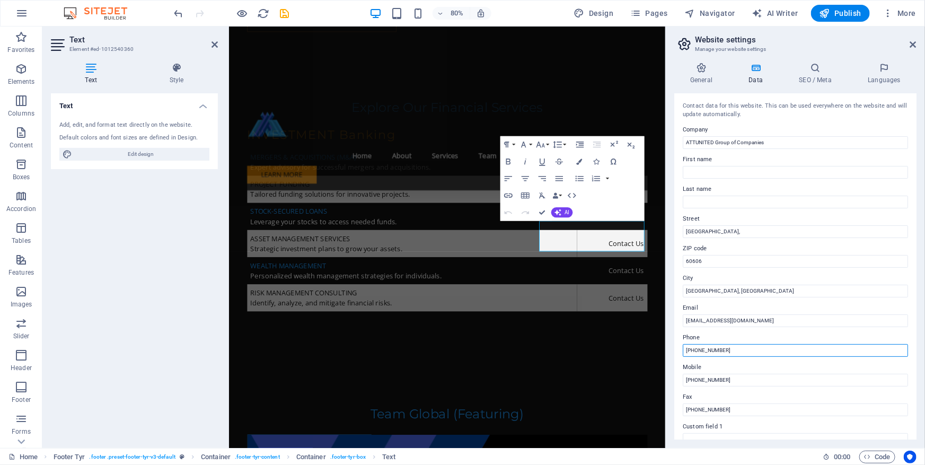
click at [692, 353] on input "[PHONE_NUMBER]" at bounding box center [795, 350] width 225 height 13
type input "[PHONE_NUMBER]"
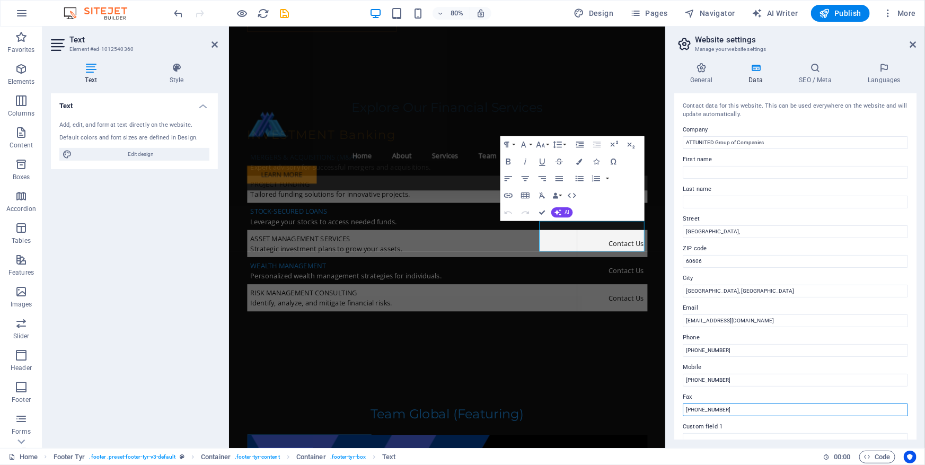
click at [744, 408] on input "[PHONE_NUMBER]" at bounding box center [795, 410] width 225 height 13
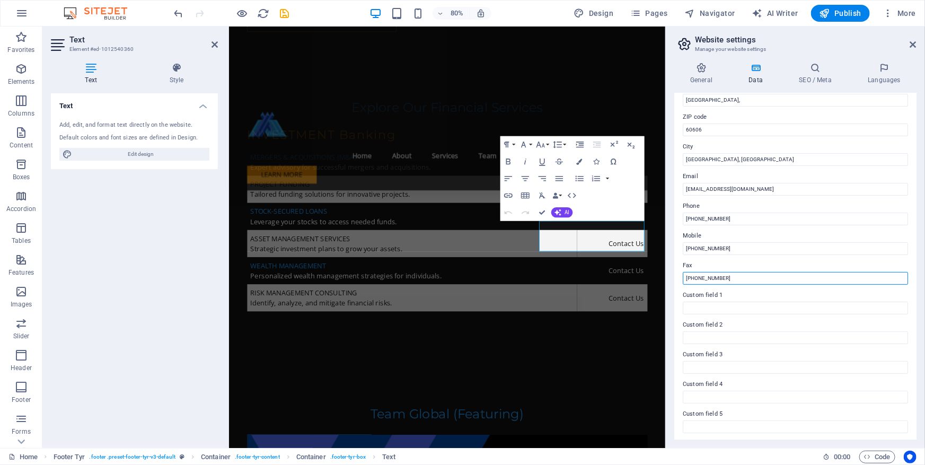
scroll to position [163, 0]
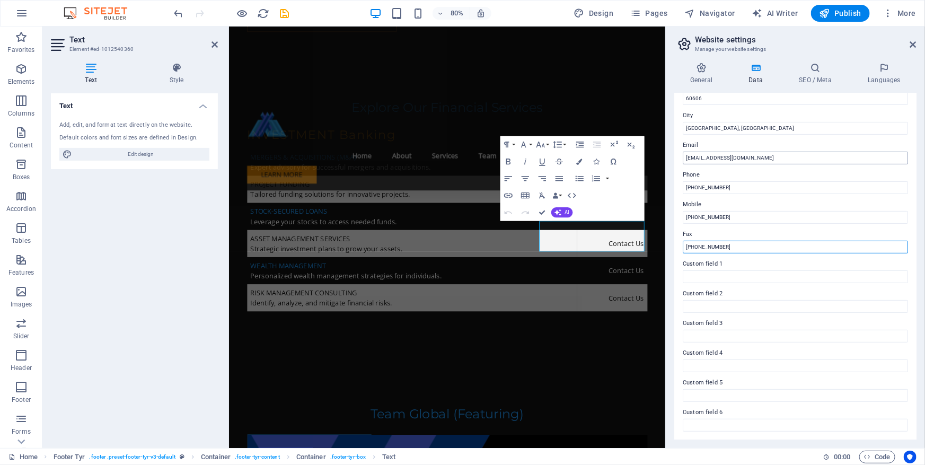
type input "[PHONE_NUMBER]"
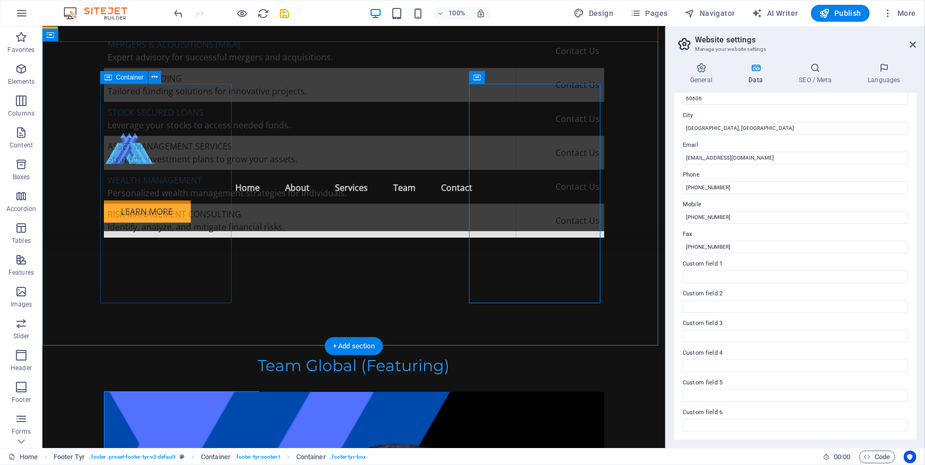
scroll to position [3470, 0]
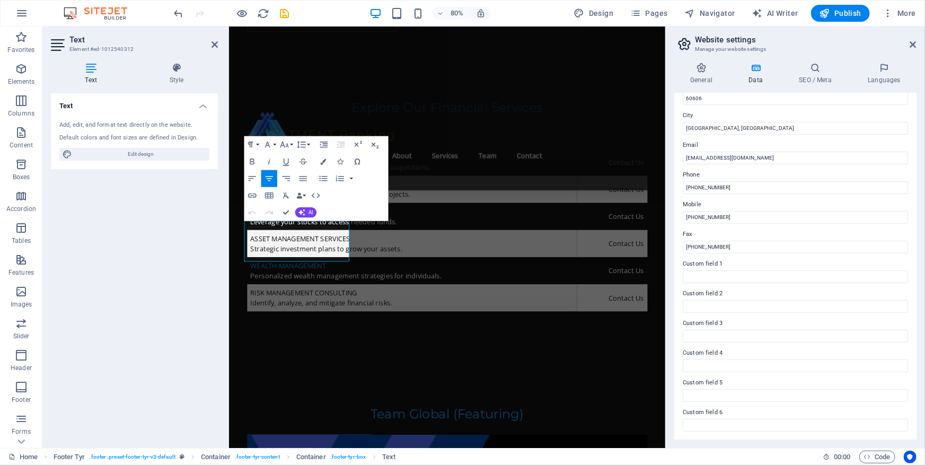
scroll to position [0, 0]
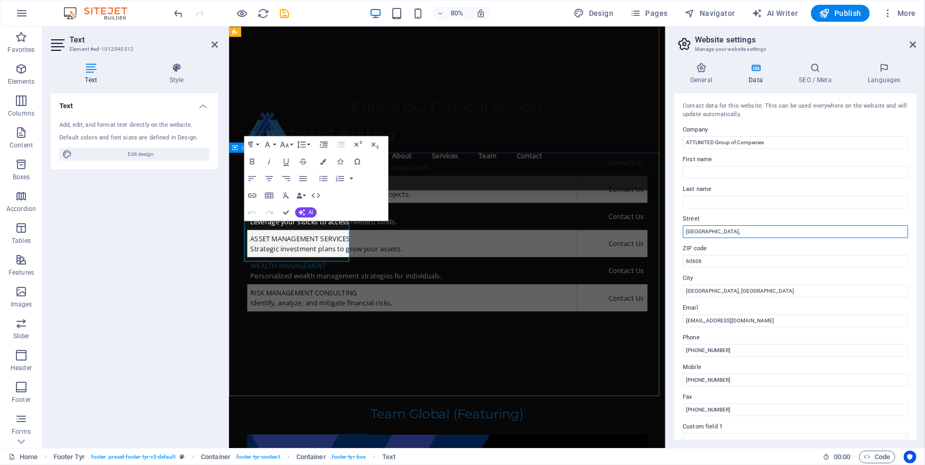
drag, startPoint x: 1010, startPoint y: 259, endPoint x: 756, endPoint y: 282, distance: 255.0
click at [773, 230] on input "[GEOGRAPHIC_DATA]," at bounding box center [795, 231] width 225 height 13
drag, startPoint x: 775, startPoint y: 231, endPoint x: 679, endPoint y: 225, distance: 96.1
click at [681, 224] on div "Contact data for this website. This can be used everywhere on the website and w…" at bounding box center [795, 266] width 242 height 346
paste input "[STREET_ADDRESS]"
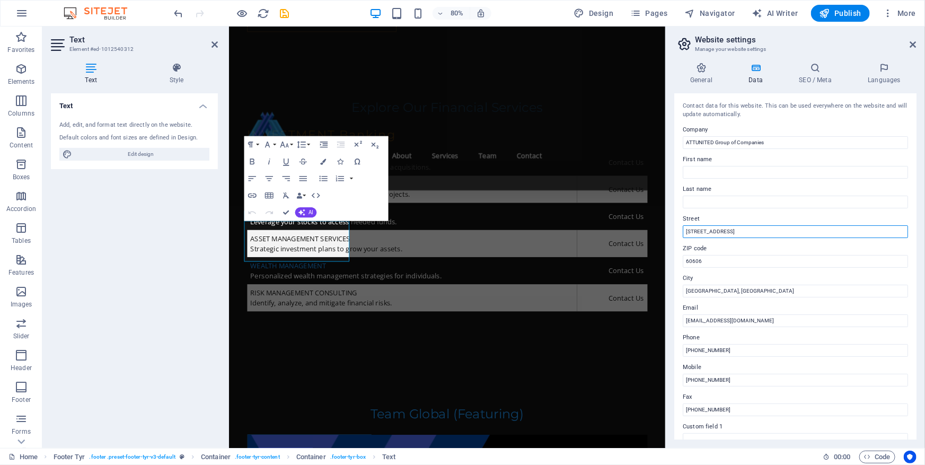
drag, startPoint x: 769, startPoint y: 231, endPoint x: 864, endPoint y: 231, distance: 94.9
click at [864, 231] on input "[STREET_ADDRESS]" at bounding box center [795, 231] width 225 height 13
click at [785, 231] on input "[STREET_ADDRESS]" at bounding box center [795, 231] width 225 height 13
drag, startPoint x: 753, startPoint y: 232, endPoint x: 854, endPoint y: 232, distance: 100.7
click at [854, 232] on input "[STREET_ADDRESS]" at bounding box center [795, 231] width 225 height 13
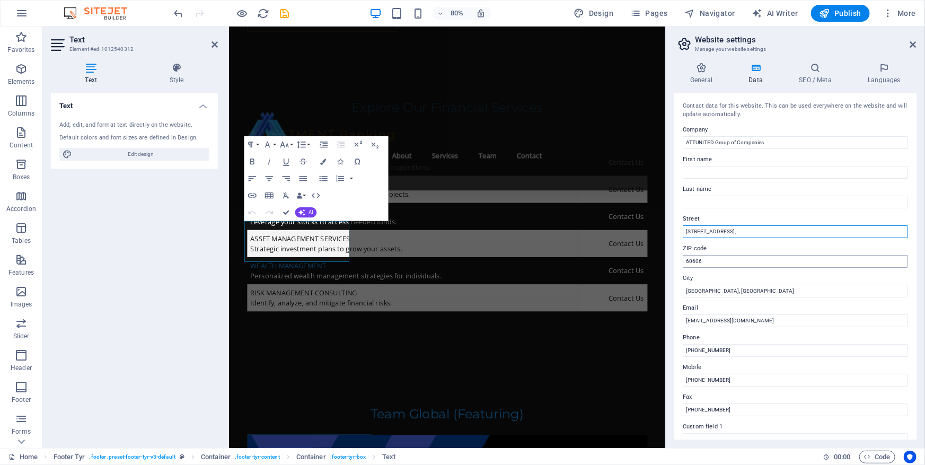
type input "[STREET_ADDRESS],"
drag, startPoint x: 945, startPoint y: 284, endPoint x: 759, endPoint y: 313, distance: 188.9
click at [711, 261] on input "60606" at bounding box center [795, 261] width 225 height 13
type input "6"
paste input "60488 [GEOGRAPHIC_DATA], [GEOGRAPHIC_DATA]"
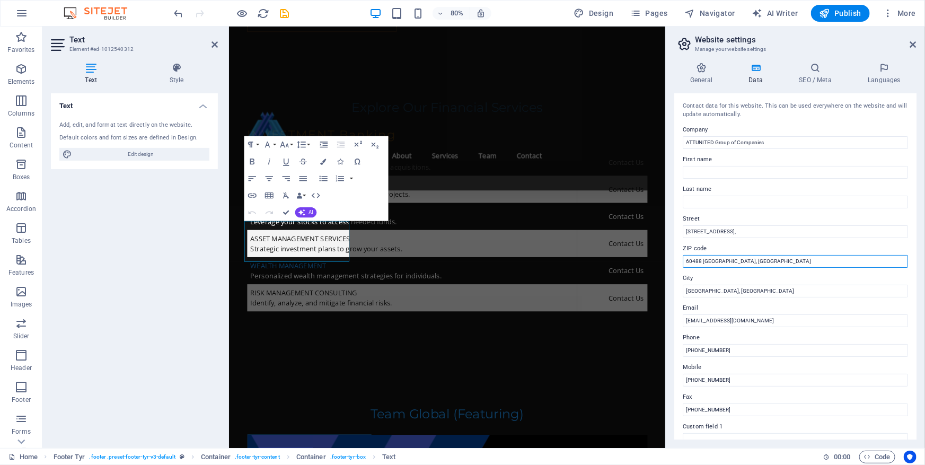
drag, startPoint x: 702, startPoint y: 261, endPoint x: 904, endPoint y: 262, distance: 202.0
click at [905, 261] on input "60488 [GEOGRAPHIC_DATA], [GEOGRAPHIC_DATA]" at bounding box center [795, 261] width 225 height 13
type input "60488"
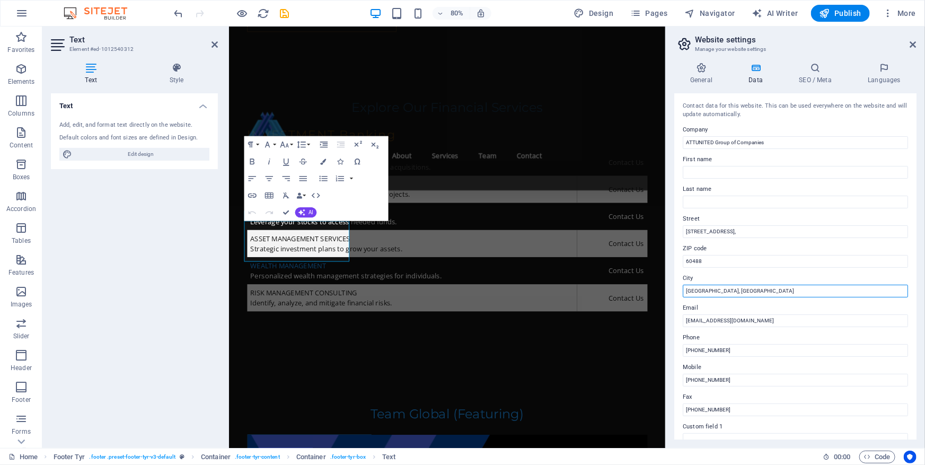
drag, startPoint x: 949, startPoint y: 318, endPoint x: 765, endPoint y: 359, distance: 189.0
drag, startPoint x: 714, startPoint y: 292, endPoint x: 684, endPoint y: 291, distance: 30.2
click at [684, 291] on input "[GEOGRAPHIC_DATA], [GEOGRAPHIC_DATA]" at bounding box center [795, 291] width 225 height 13
paste input "[GEOGRAPHIC_DATA], [GEOGRAPHIC_DATA]"
click at [689, 290] on input "[GEOGRAPHIC_DATA], [GEOGRAPHIC_DATA]" at bounding box center [795, 291] width 225 height 13
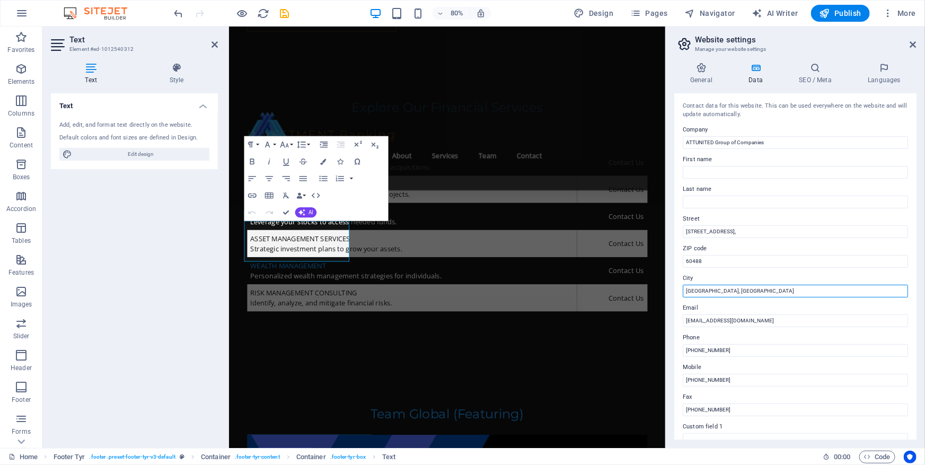
drag, startPoint x: 731, startPoint y: 291, endPoint x: 778, endPoint y: 291, distance: 47.2
click at [778, 291] on input "[GEOGRAPHIC_DATA], [GEOGRAPHIC_DATA]" at bounding box center [795, 291] width 225 height 13
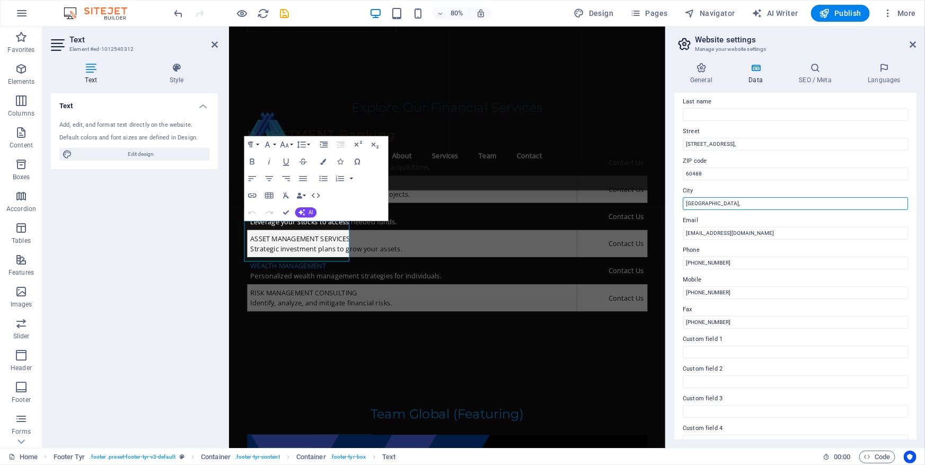
scroll to position [96, 0]
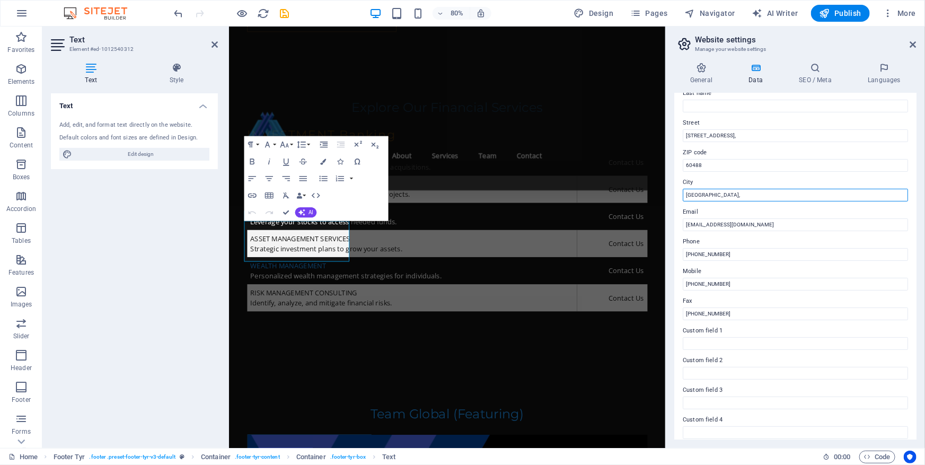
paste input "[GEOGRAPHIC_DATA]"
click at [768, 196] on input "[GEOGRAPHIC_DATA], [GEOGRAPHIC_DATA]" at bounding box center [795, 195] width 225 height 13
type input "[GEOGRAPHIC_DATA], [GEOGRAPHIC_DATA]"
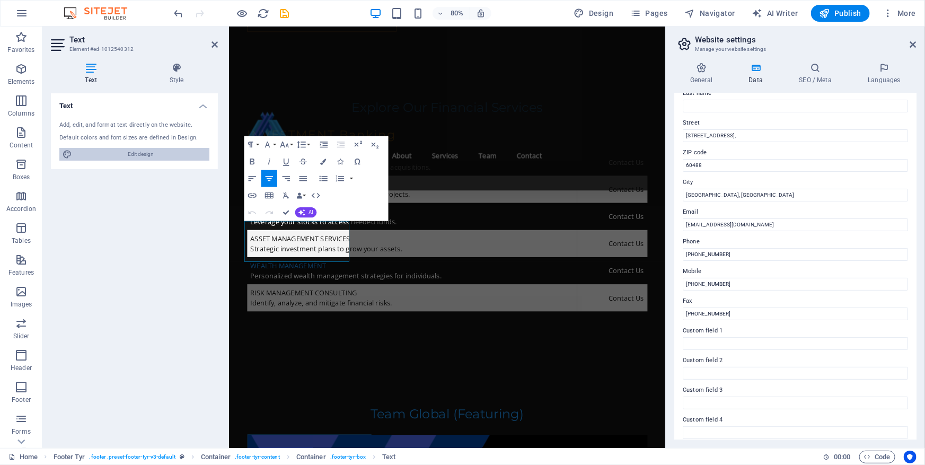
click at [149, 148] on span "Edit design" at bounding box center [140, 154] width 131 height 13
select select "px"
select select "200"
select select "px"
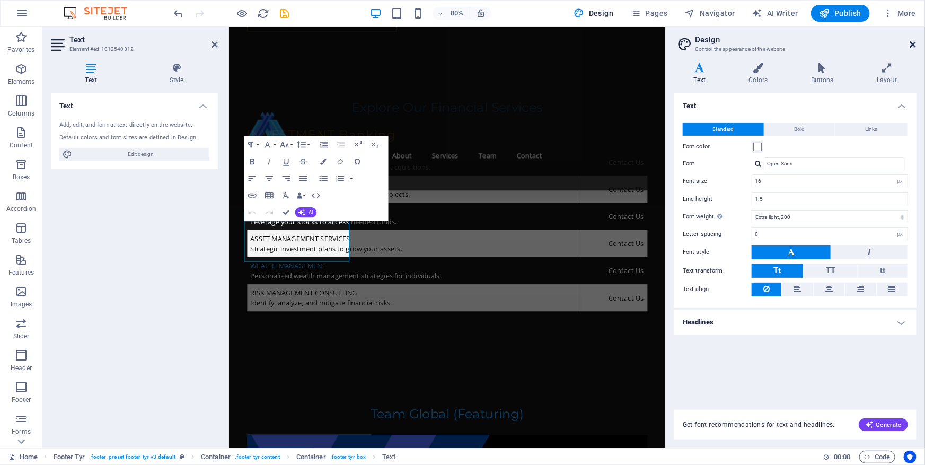
click at [913, 45] on icon at bounding box center [913, 44] width 6 height 8
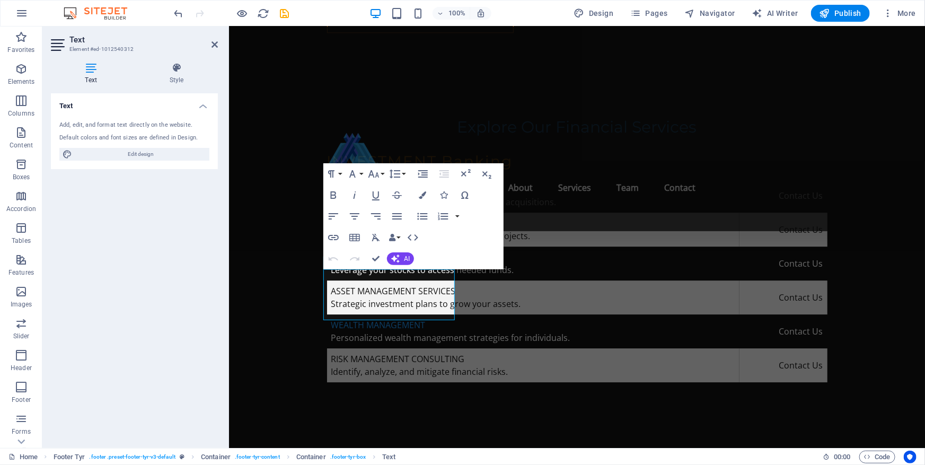
click at [123, 240] on div "Text Add, edit, and format text directly on the website. Default colors and fon…" at bounding box center [134, 266] width 167 height 346
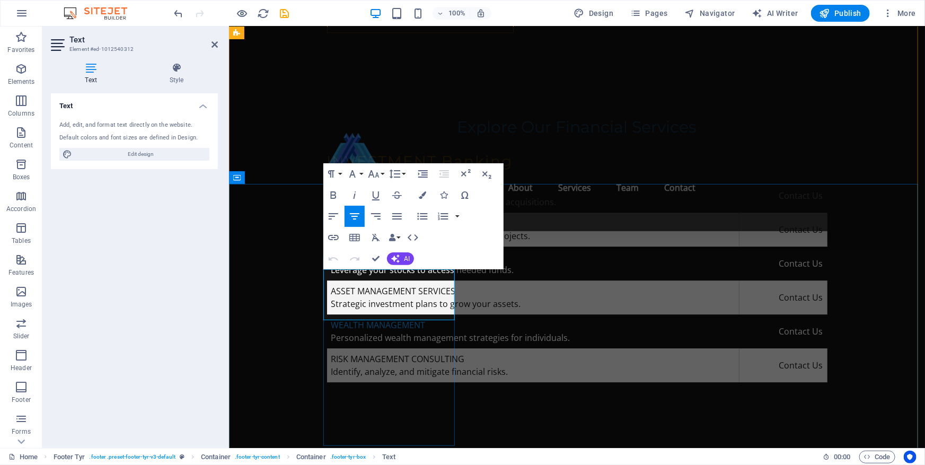
click at [355, 284] on icon "button" at bounding box center [358, 286] width 13 height 13
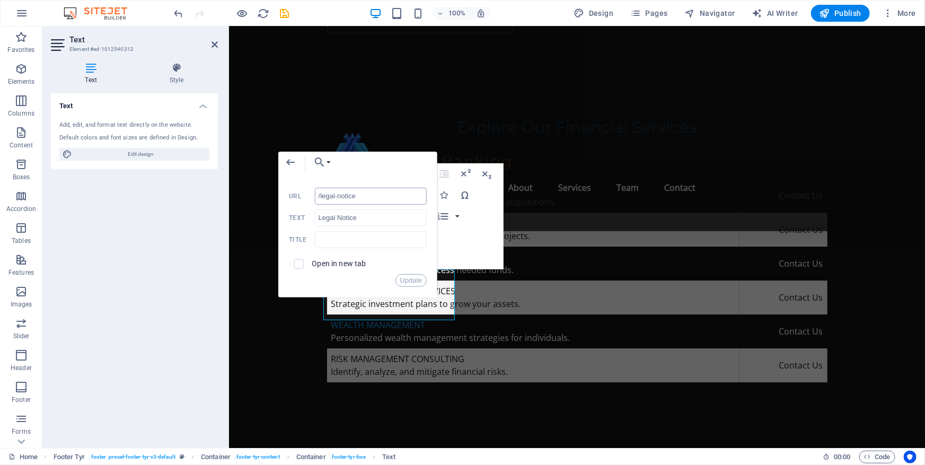
click at [318, 198] on input "/legal-notice" at bounding box center [371, 196] width 112 height 17
click at [404, 281] on button "Update" at bounding box center [412, 280] width 32 height 13
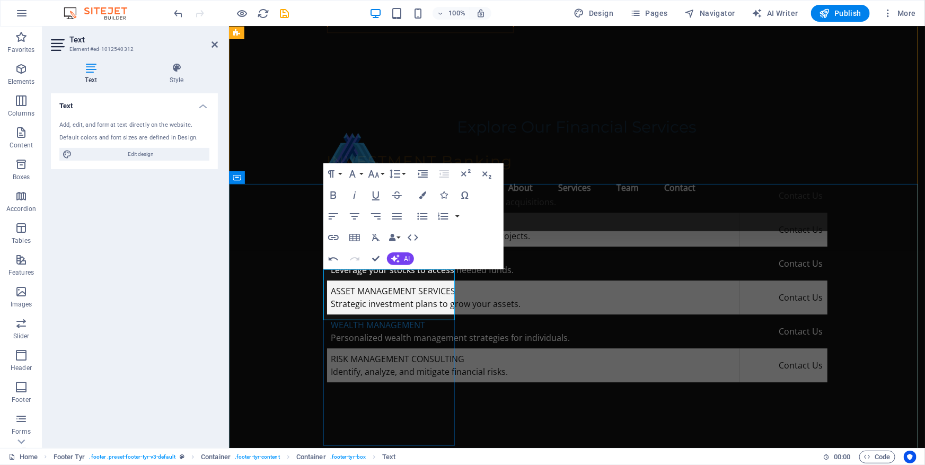
type input "/privacy"
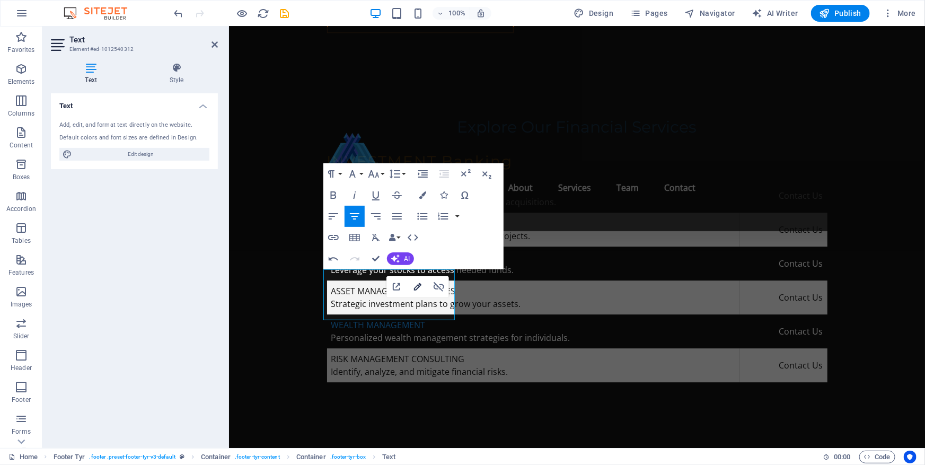
type input "Privacy Policy"
click at [417, 287] on icon "button" at bounding box center [417, 286] width 13 height 13
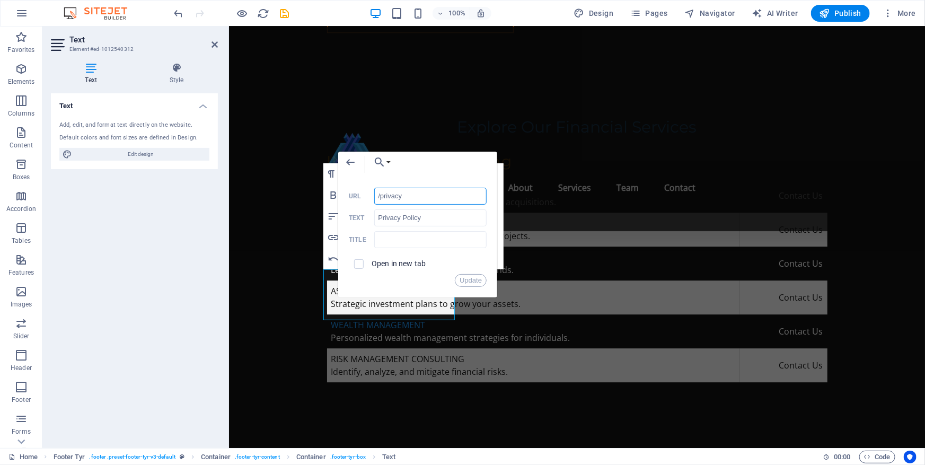
click at [378, 197] on input "/privacy" at bounding box center [430, 196] width 112 height 17
type input "en/privacy"
click at [470, 281] on button "Update" at bounding box center [471, 280] width 32 height 13
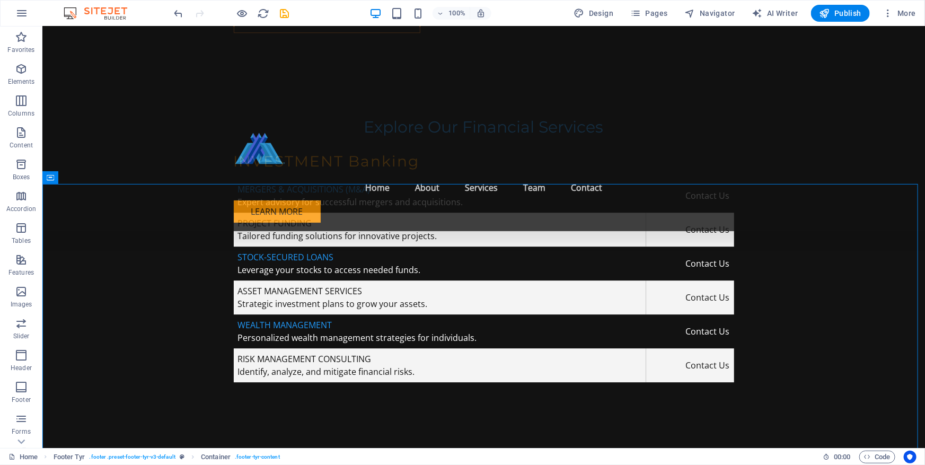
click at [279, 12] on icon "save" at bounding box center [285, 13] width 12 height 12
checkbox input "false"
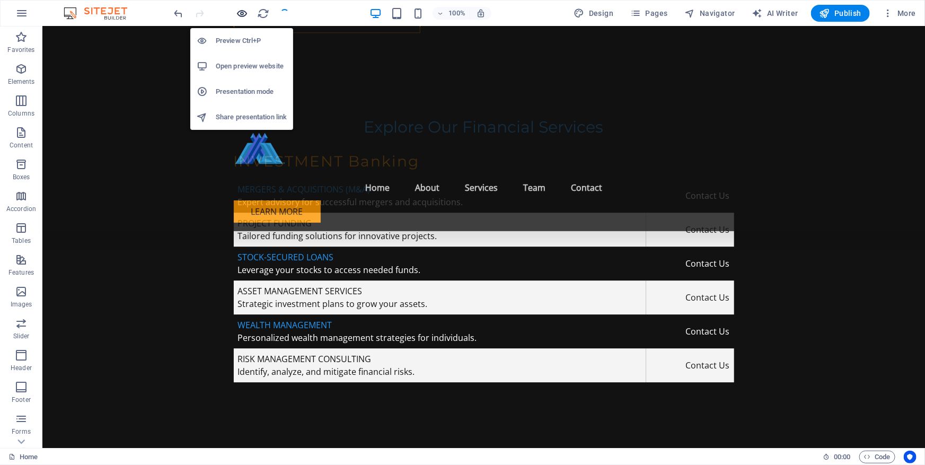
click at [238, 14] on icon "button" at bounding box center [242, 13] width 12 height 12
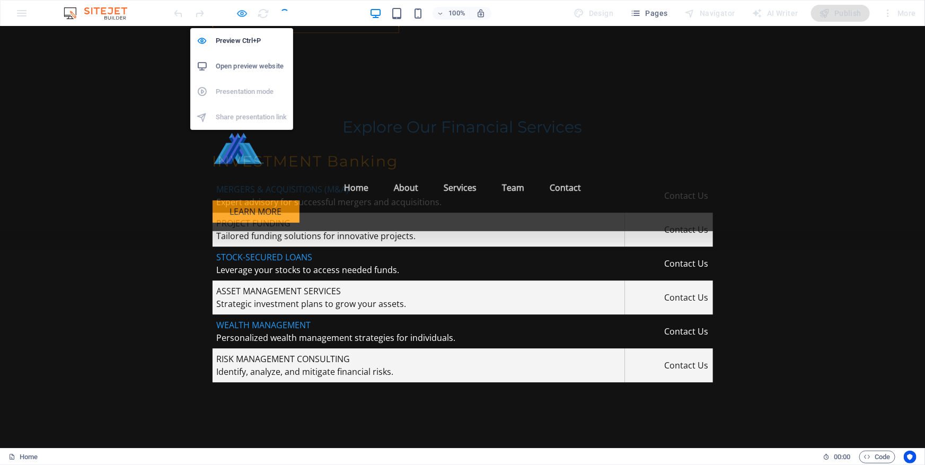
scroll to position [2757, 0]
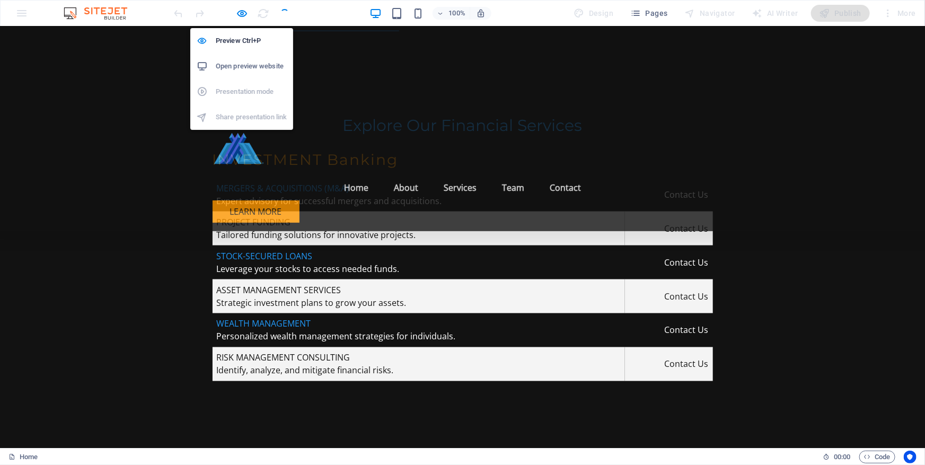
click at [245, 71] on h6 "Open preview website" at bounding box center [251, 66] width 71 height 13
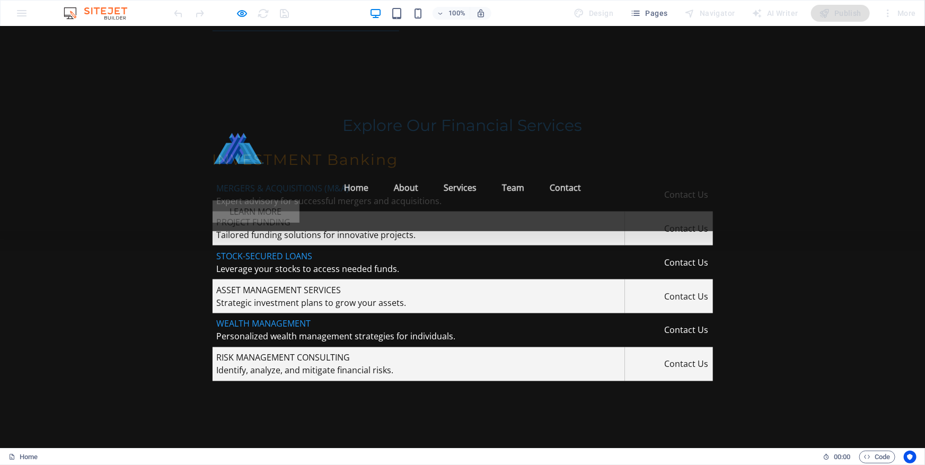
click at [300, 200] on link "Learn More" at bounding box center [256, 211] width 87 height 22
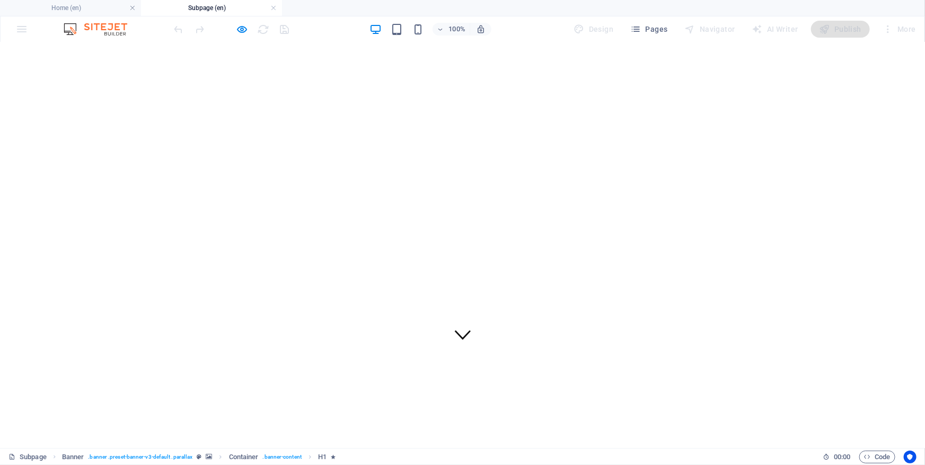
scroll to position [115, 0]
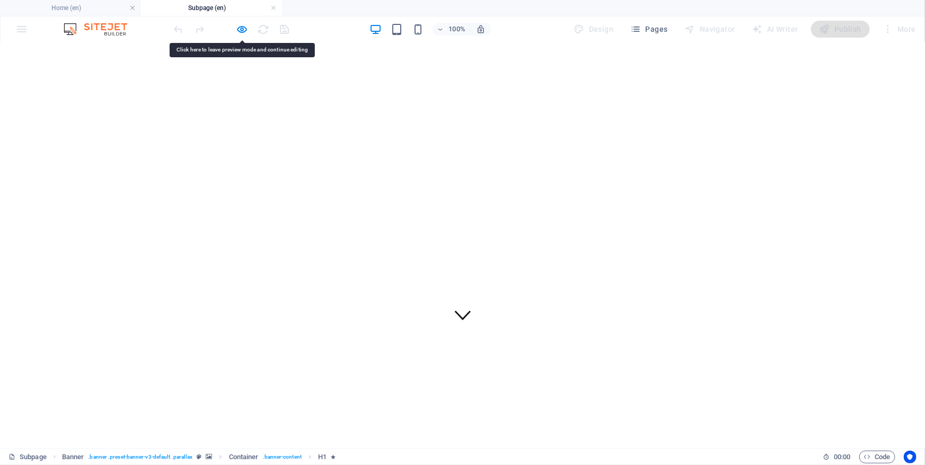
click at [244, 27] on icon "button" at bounding box center [242, 29] width 12 height 12
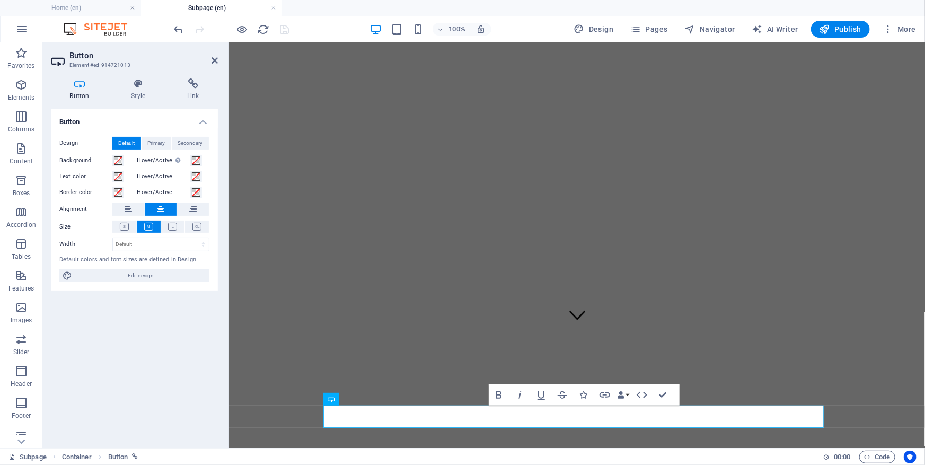
scroll to position [92, 0]
click at [188, 86] on icon at bounding box center [193, 83] width 50 height 11
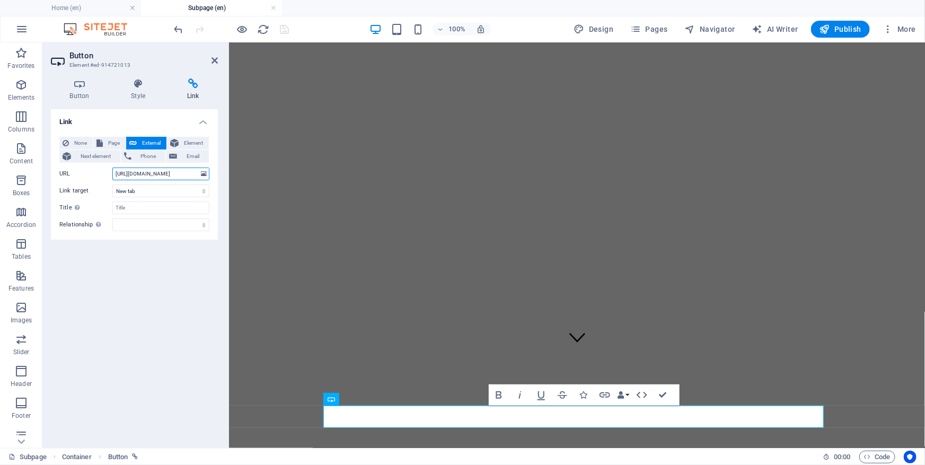
click at [125, 177] on input "[URL][DOMAIN_NAME]" at bounding box center [160, 174] width 97 height 13
drag, startPoint x: 344, startPoint y: 216, endPoint x: 248, endPoint y: 173, distance: 104.4
click at [73, 7] on h4 "Home (en)" at bounding box center [70, 8] width 141 height 12
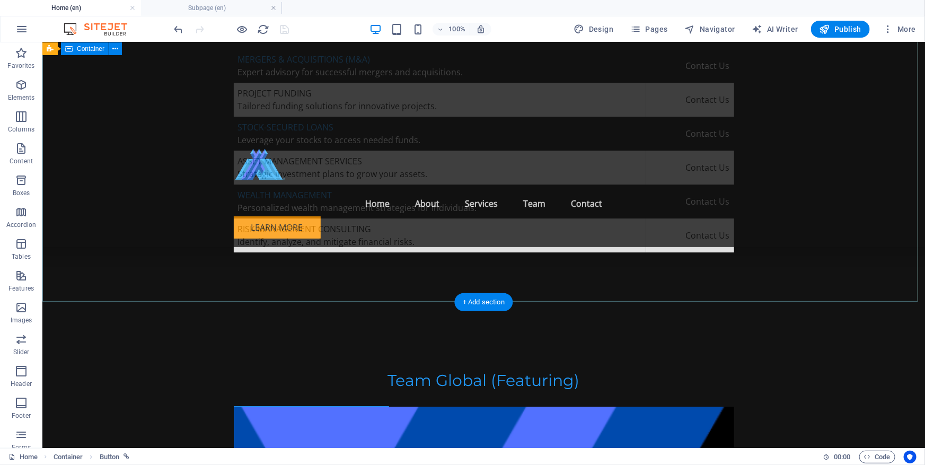
scroll to position [3576, 0]
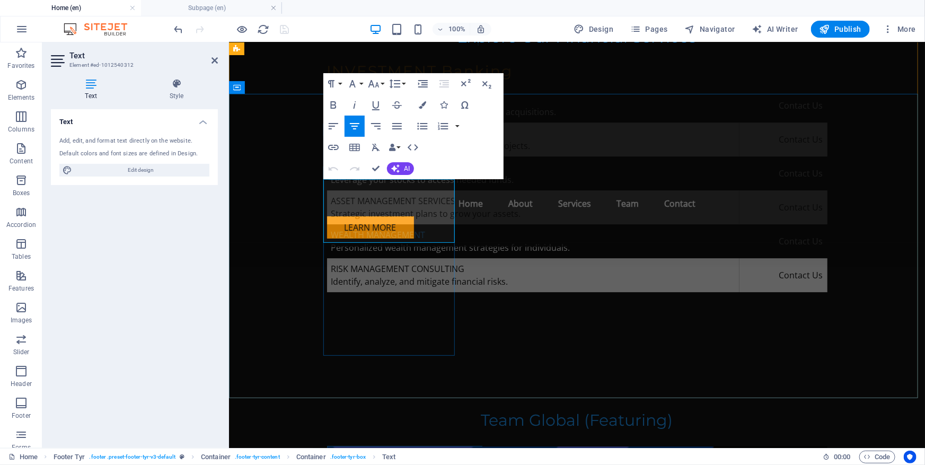
drag, startPoint x: 416, startPoint y: 209, endPoint x: 186, endPoint y: 168, distance: 233.4
click at [416, 209] on icon "button" at bounding box center [417, 209] width 7 height 7
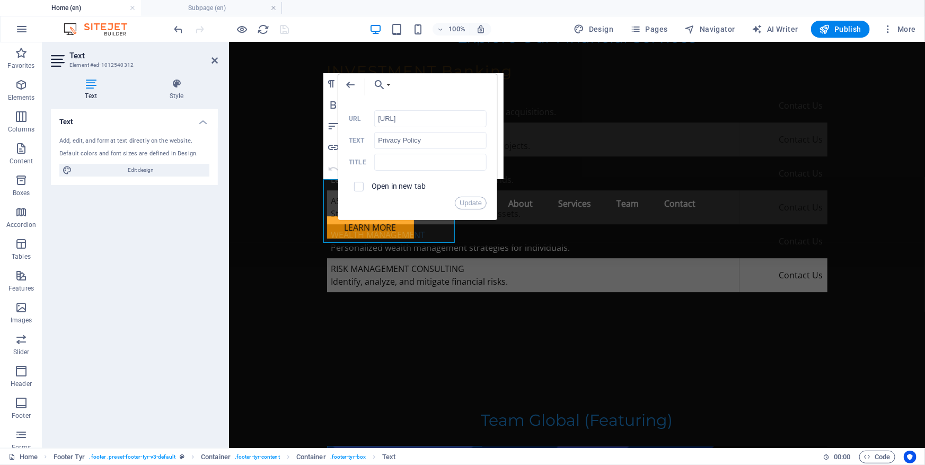
drag, startPoint x: 440, startPoint y: 116, endPoint x: 356, endPoint y: 112, distance: 83.3
click at [356, 112] on div "[URL] URL" at bounding box center [418, 118] width 138 height 17
type input "[URL][DOMAIN_NAME]"
click at [467, 201] on button "Update" at bounding box center [471, 203] width 32 height 13
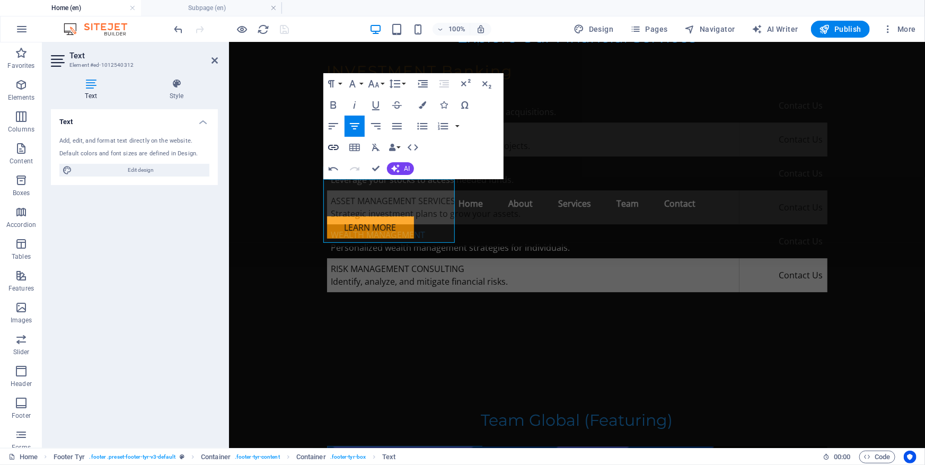
type input "Notice"
click at [334, 145] on icon "button" at bounding box center [333, 147] width 11 height 5
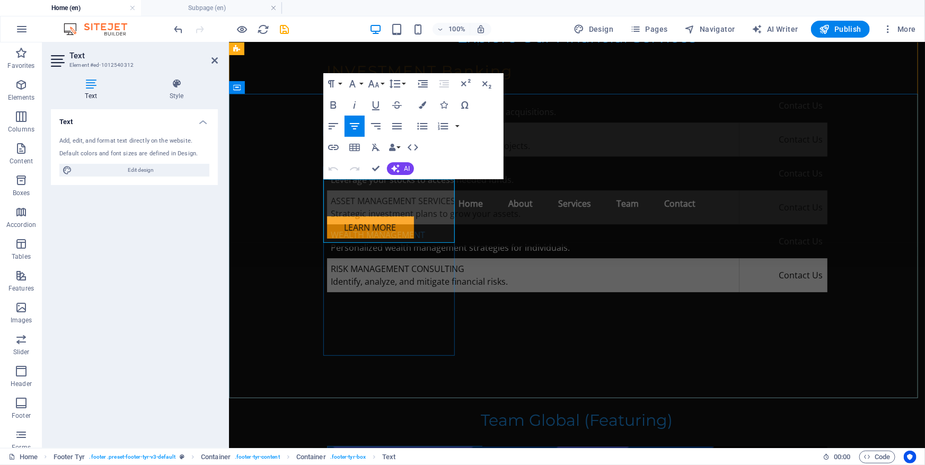
click at [362, 208] on icon "button" at bounding box center [358, 209] width 13 height 13
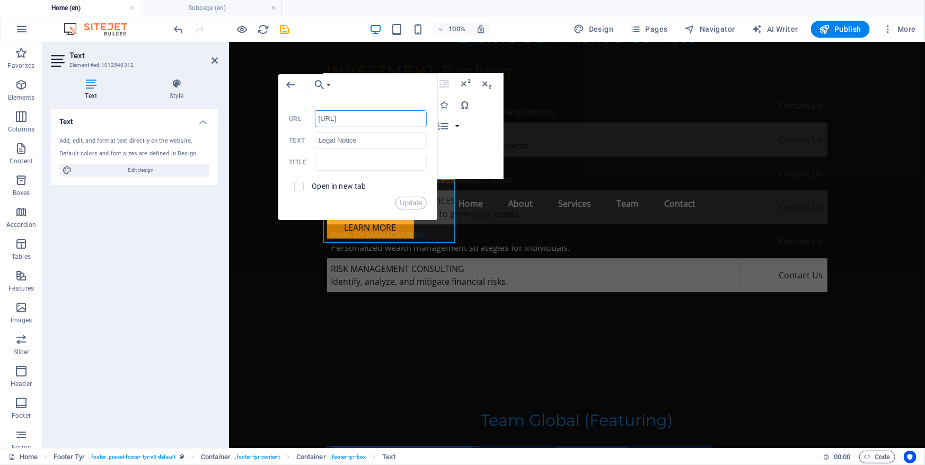
drag, startPoint x: 622, startPoint y: 161, endPoint x: 260, endPoint y: 118, distance: 364.7
paste input "s://[DOMAIN_NAME][URL]"
drag, startPoint x: 391, startPoint y: 119, endPoint x: 399, endPoint y: 119, distance: 8.0
click at [399, 119] on input "[URL][DOMAIN_NAME]" at bounding box center [371, 118] width 112 height 17
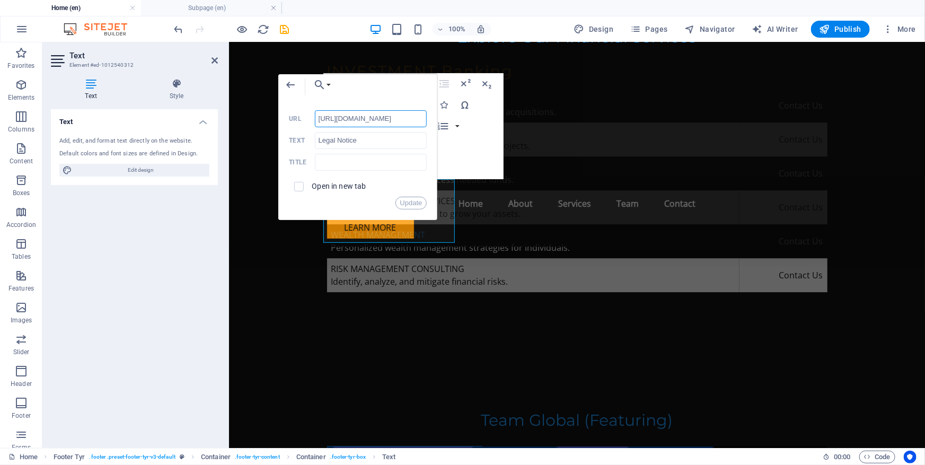
drag, startPoint x: 418, startPoint y: 119, endPoint x: 394, endPoint y: 121, distance: 24.5
click at [394, 119] on input "[URL][DOMAIN_NAME]" at bounding box center [371, 118] width 112 height 17
click at [396, 120] on input "[URL][DOMAIN_NAME]" at bounding box center [371, 118] width 112 height 17
click at [391, 119] on input "[URL][DOMAIN_NAME]" at bounding box center [371, 118] width 112 height 17
type input "[URL][DOMAIN_NAME]"
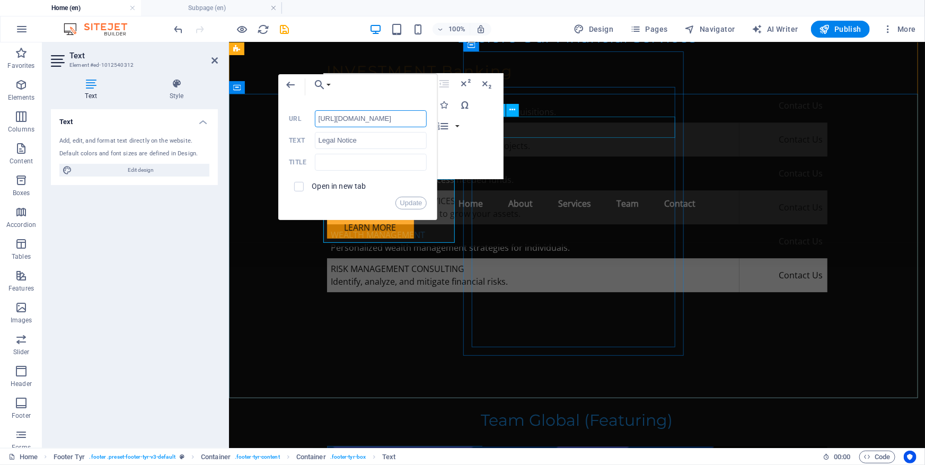
scroll to position [0, 4]
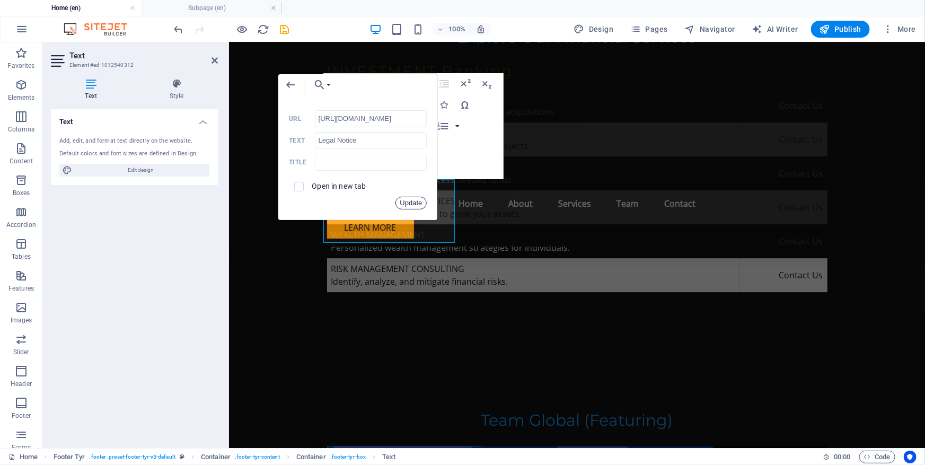
click at [418, 204] on button "Update" at bounding box center [412, 203] width 32 height 13
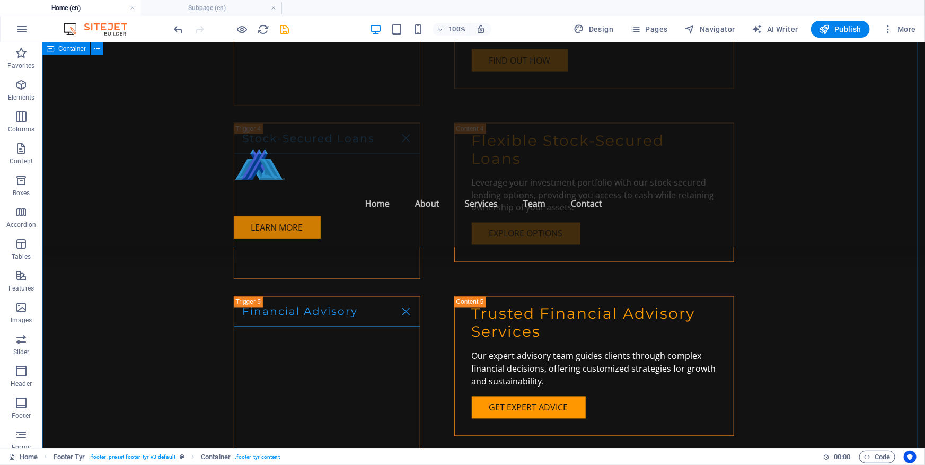
scroll to position [2805, 0]
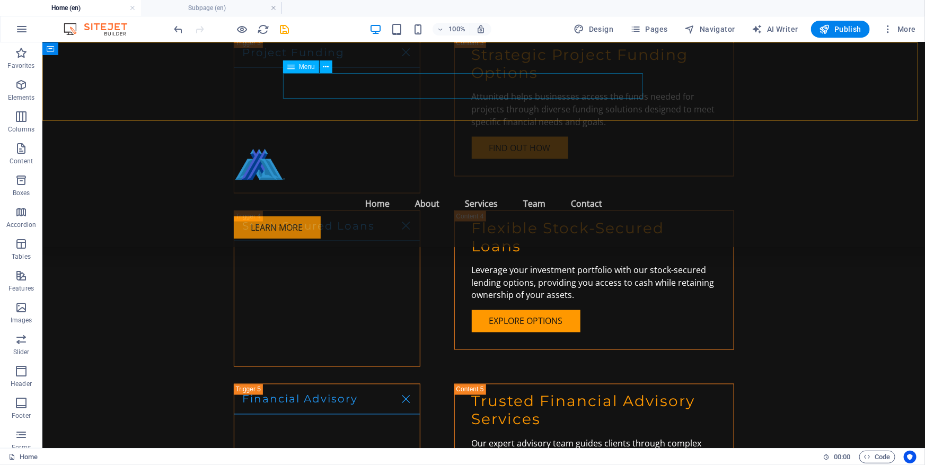
click at [455, 190] on nav "Home About Services Team Contact" at bounding box center [483, 202] width 501 height 25
click at [459, 190] on nav "Home About Services Team Contact" at bounding box center [483, 202] width 501 height 25
select select
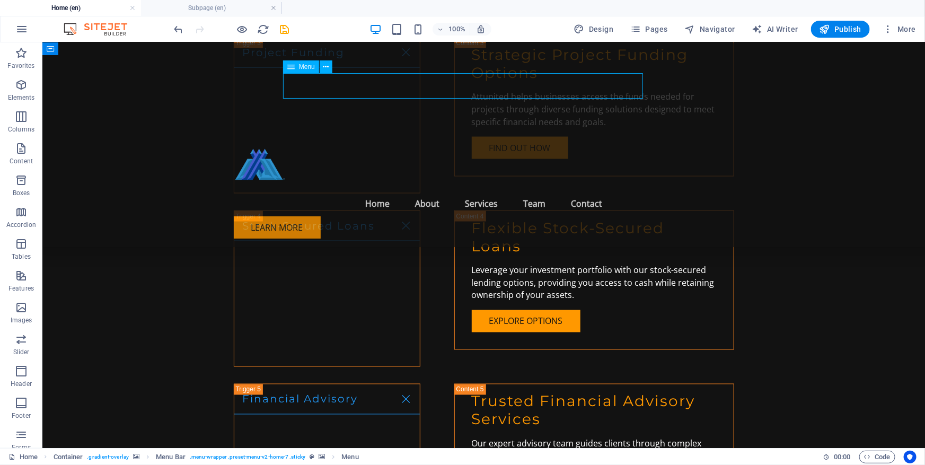
select select
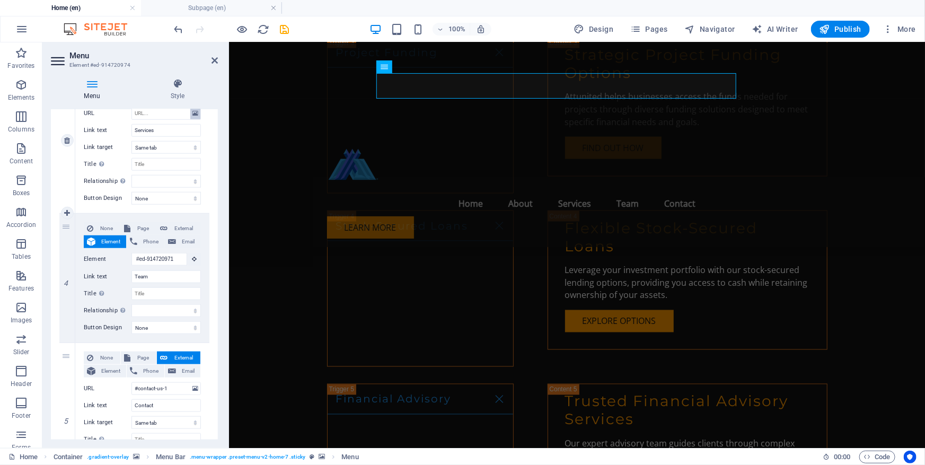
scroll to position [241, 0]
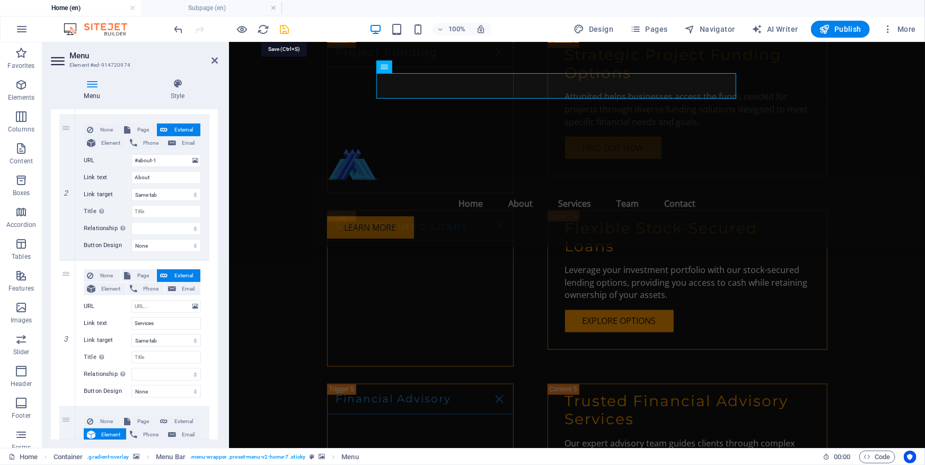
click at [281, 28] on icon "save" at bounding box center [285, 29] width 12 height 12
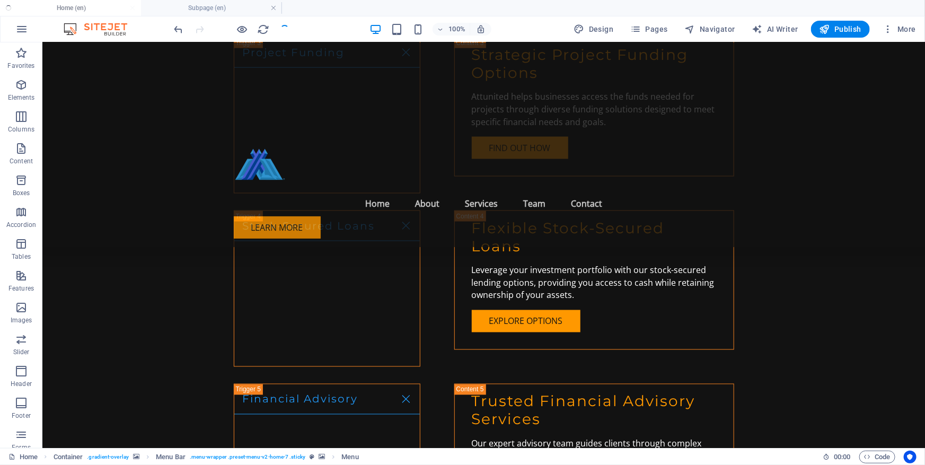
checkbox input "false"
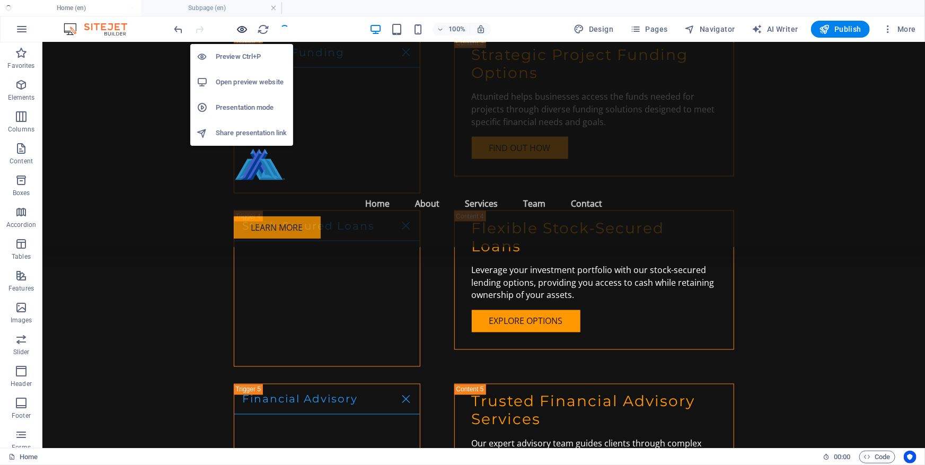
click at [242, 30] on icon "button" at bounding box center [242, 29] width 12 height 12
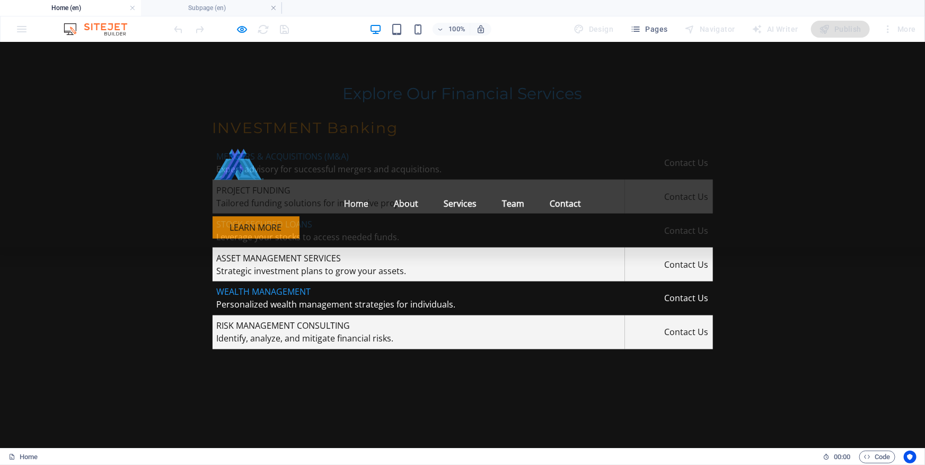
click at [548, 190] on link "Contact" at bounding box center [565, 202] width 48 height 25
click at [391, 190] on link "About" at bounding box center [405, 202] width 41 height 25
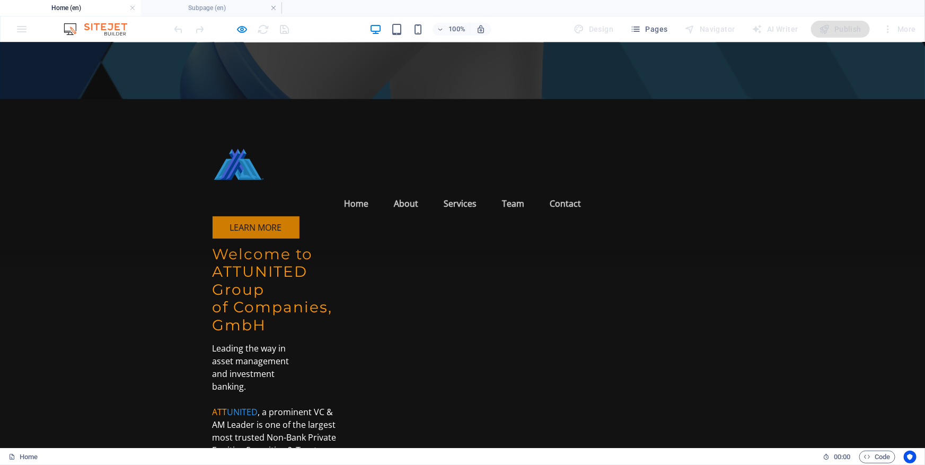
scroll to position [509, 0]
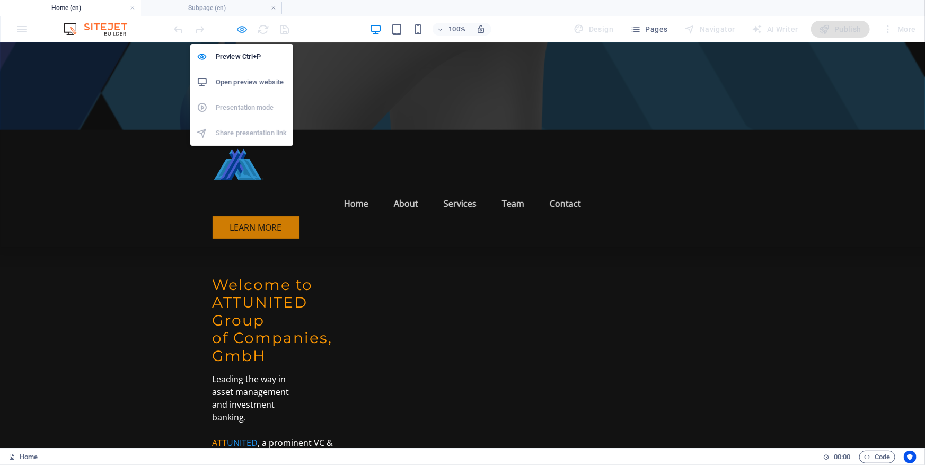
click at [242, 28] on icon "button" at bounding box center [242, 29] width 12 height 12
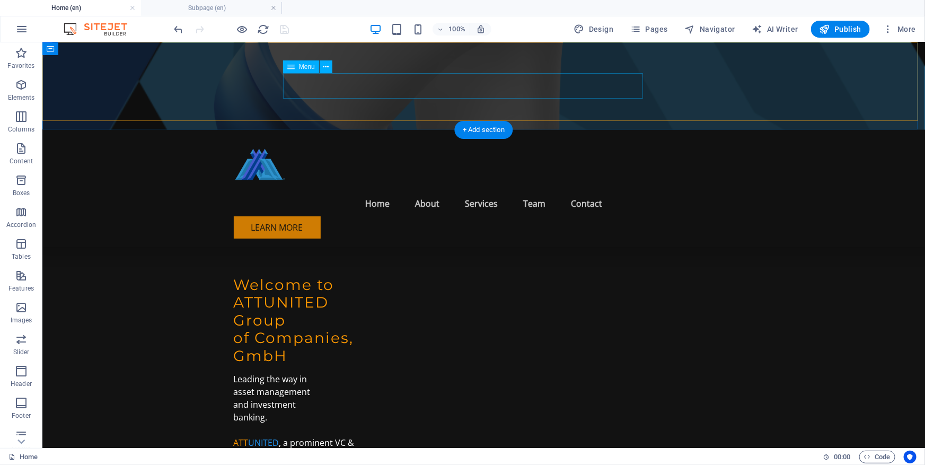
click at [402, 190] on nav "Home About Services Team Contact" at bounding box center [483, 202] width 501 height 25
select select
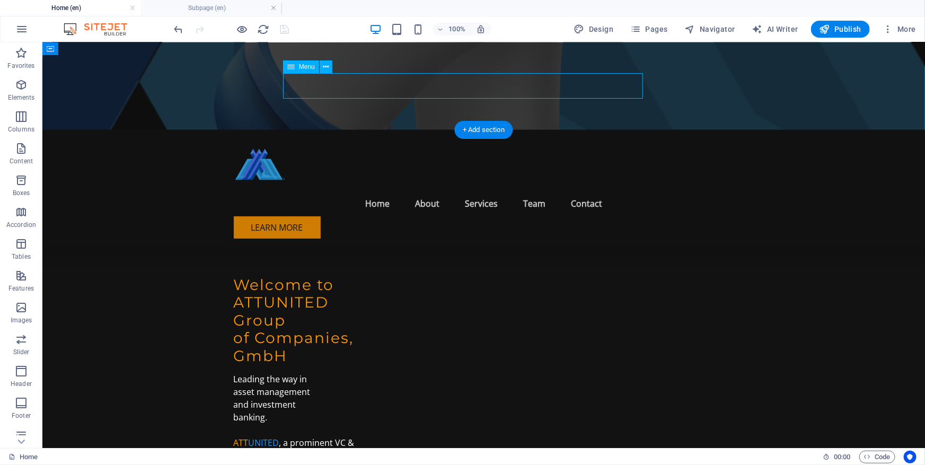
select select
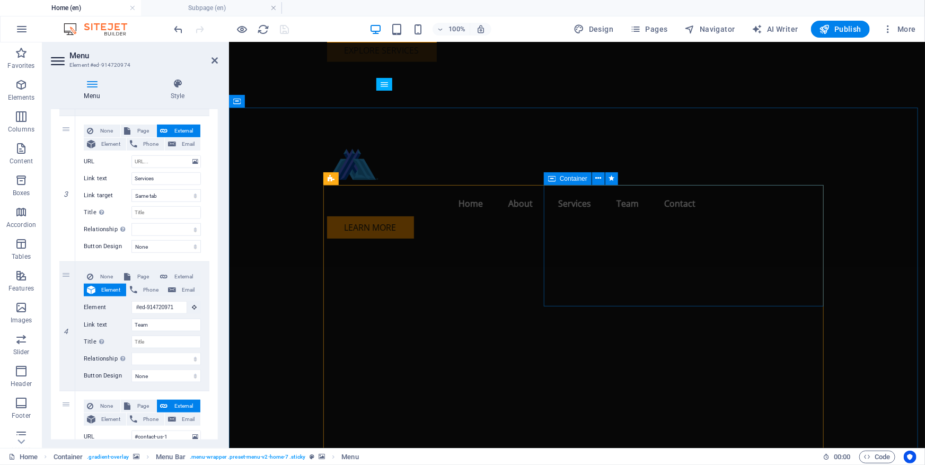
scroll to position [1057, 0]
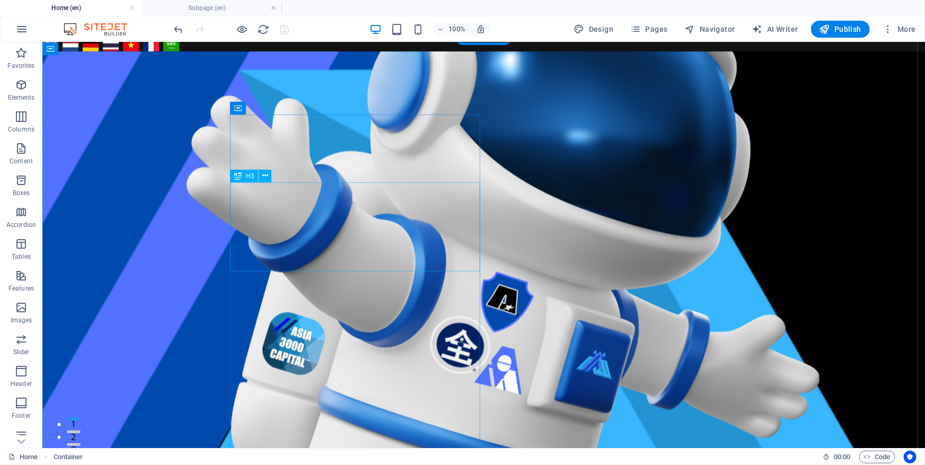
scroll to position [0, 0]
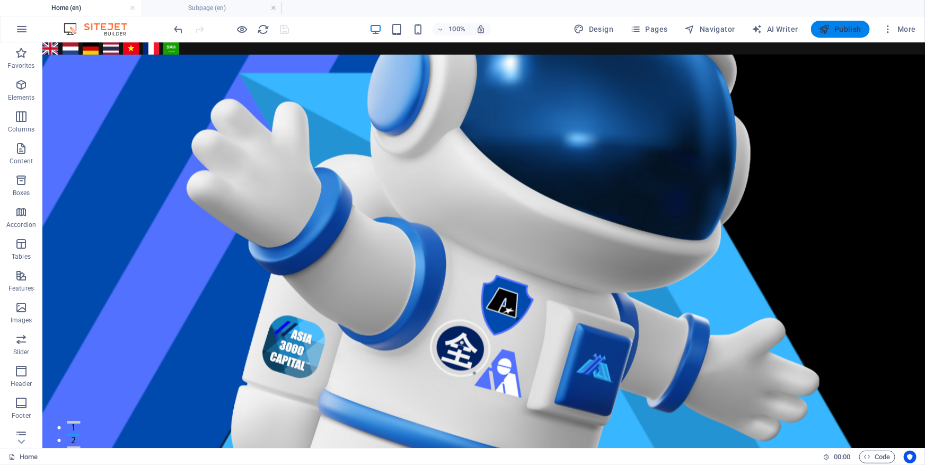
click at [856, 27] on span "Publish" at bounding box center [841, 29] width 42 height 11
